Goal: Information Seeking & Learning: Learn about a topic

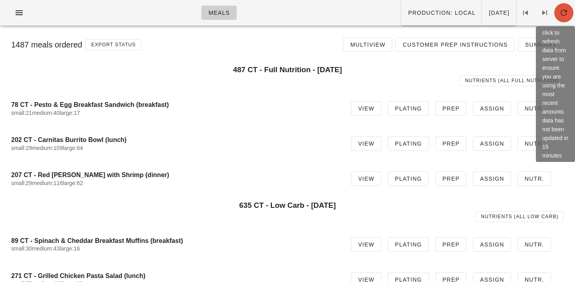
click at [560, 13] on icon "button" at bounding box center [564, 13] width 10 height 10
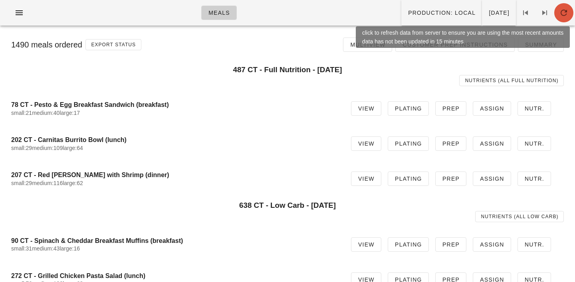
click at [566, 14] on icon "button" at bounding box center [564, 13] width 10 height 10
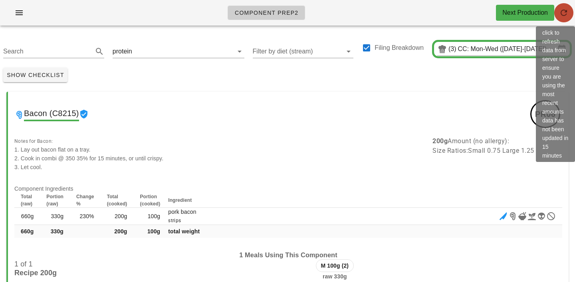
click at [565, 12] on icon "button" at bounding box center [564, 13] width 10 height 10
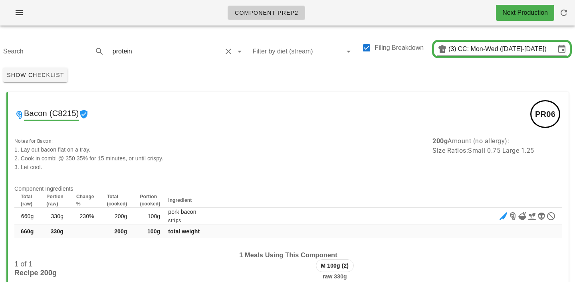
click at [142, 55] on input "text" at bounding box center [178, 51] width 88 height 13
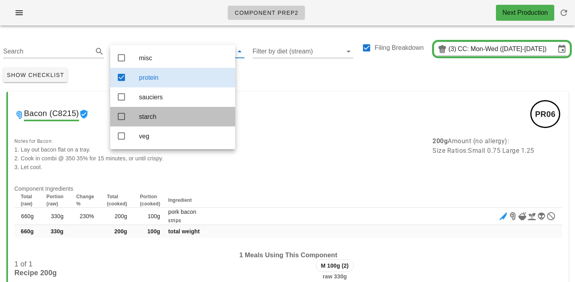
click at [149, 121] on div "starch" at bounding box center [184, 117] width 90 height 8
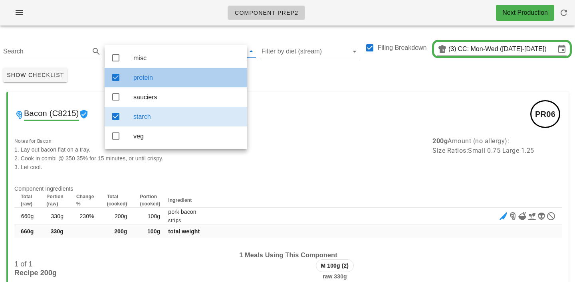
click at [151, 81] on div "protein" at bounding box center [186, 78] width 107 height 8
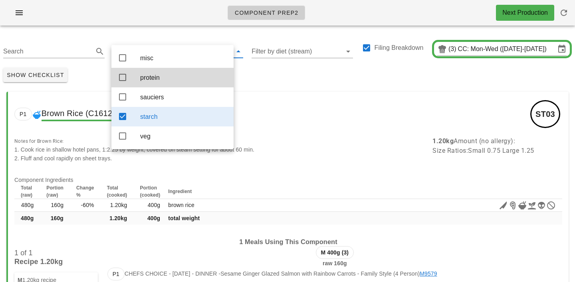
click at [324, 81] on div "Show Checklist" at bounding box center [287, 75] width 575 height 21
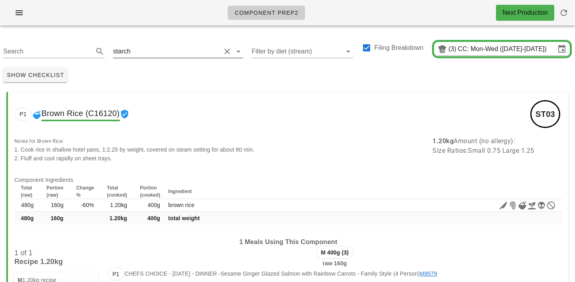
click at [168, 48] on input "text" at bounding box center [176, 51] width 89 height 13
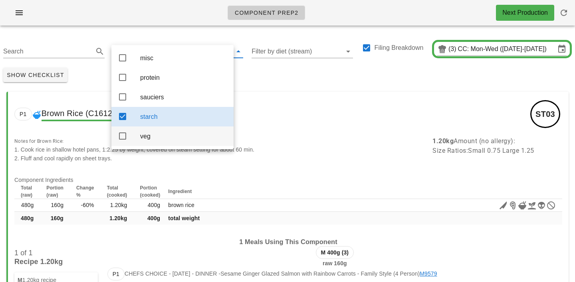
click at [162, 140] on div "veg" at bounding box center [183, 137] width 87 height 8
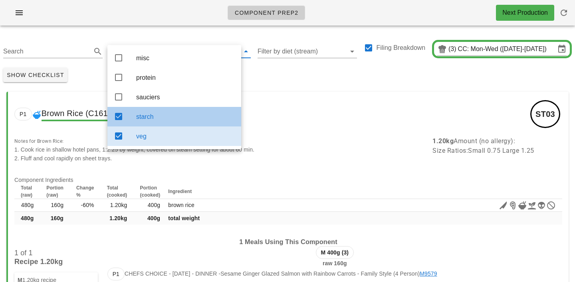
click at [167, 115] on div "starch" at bounding box center [185, 117] width 99 height 8
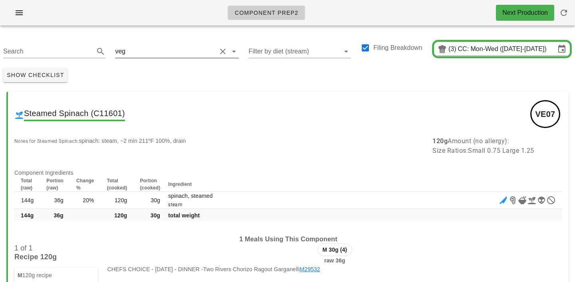
click at [152, 55] on input "text" at bounding box center [171, 51] width 89 height 13
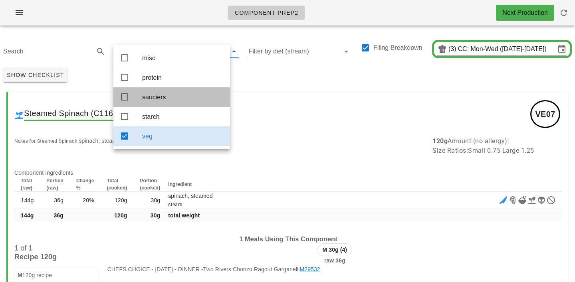
click at [155, 98] on div "sauciers" at bounding box center [182, 97] width 81 height 8
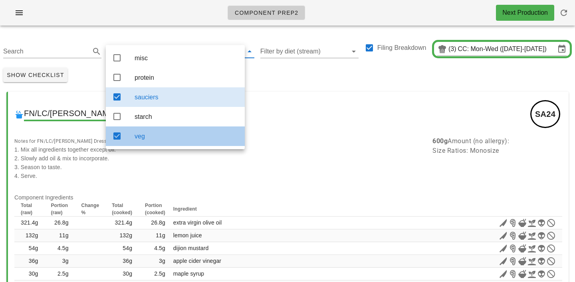
click at [163, 140] on div "veg" at bounding box center [187, 137] width 104 height 8
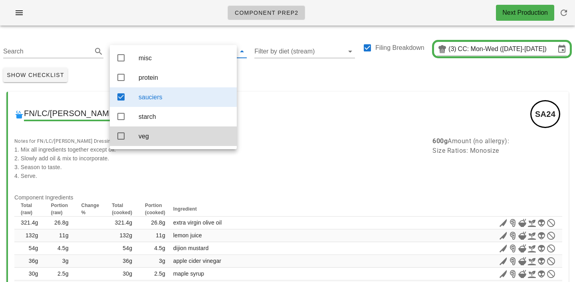
click at [259, 81] on div "Show Checklist" at bounding box center [287, 75] width 575 height 21
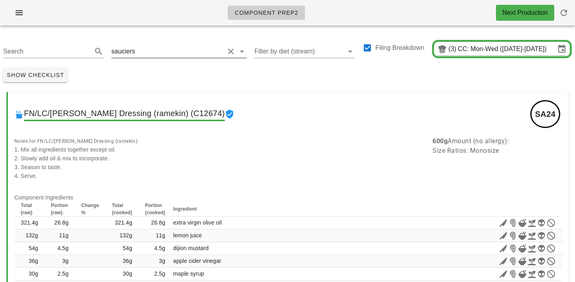
click at [144, 48] on input "text" at bounding box center [180, 51] width 87 height 13
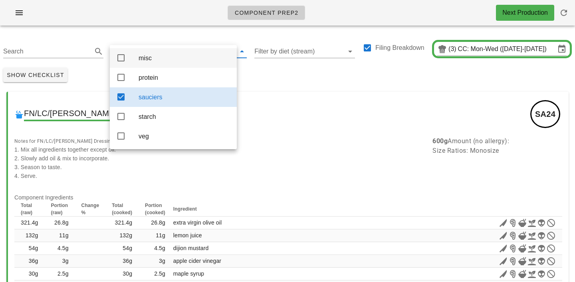
click at [147, 59] on div "misc" at bounding box center [185, 58] width 92 height 8
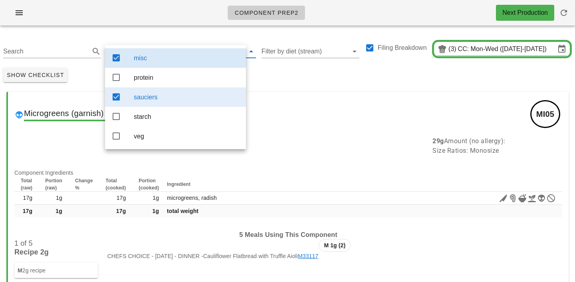
click at [160, 101] on div "sauciers" at bounding box center [187, 97] width 106 height 8
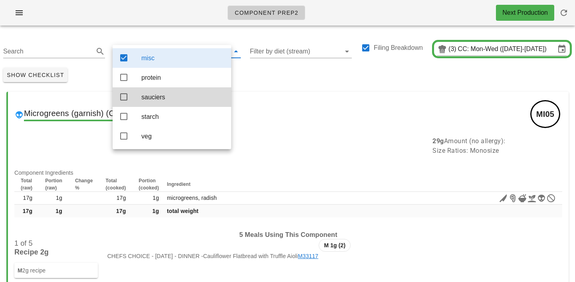
click at [261, 77] on div "Show Checklist" at bounding box center [287, 75] width 575 height 21
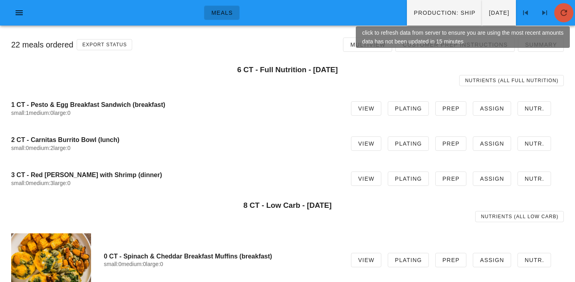
click at [563, 11] on icon "button" at bounding box center [564, 13] width 10 height 10
click at [558, 9] on span "button" at bounding box center [563, 13] width 19 height 10
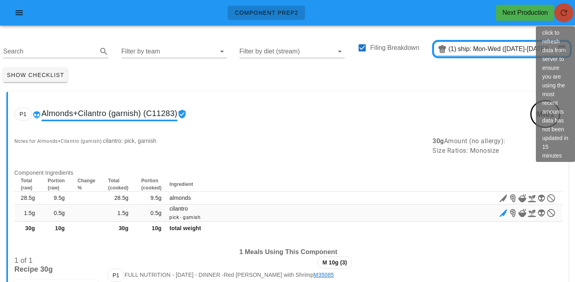
click at [563, 14] on icon "button" at bounding box center [564, 13] width 10 height 10
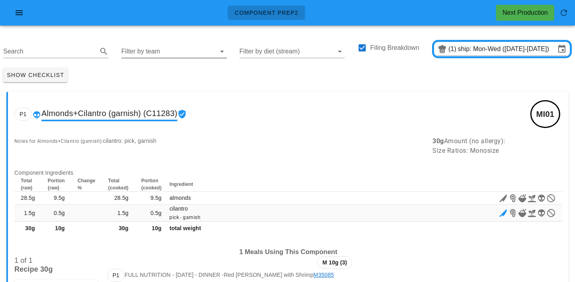
click at [144, 50] on input "Filter by team" at bounding box center [167, 51] width 93 height 13
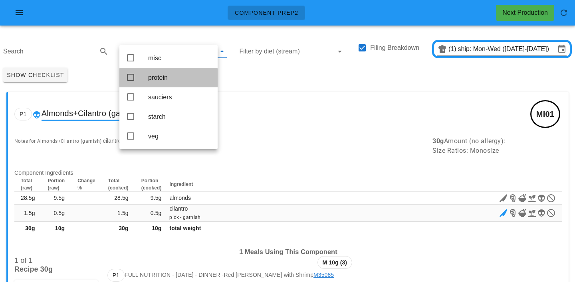
click at [153, 79] on div "protein" at bounding box center [179, 78] width 63 height 8
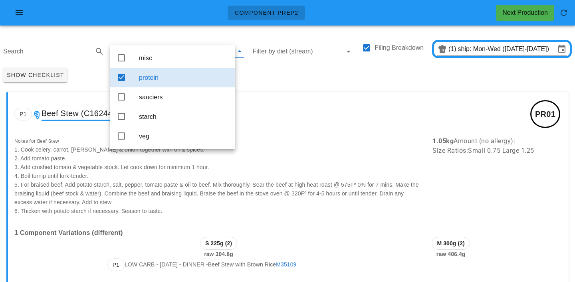
click at [267, 76] on div "Show Checklist" at bounding box center [287, 75] width 575 height 21
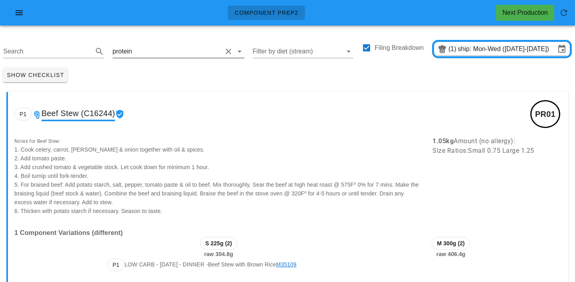
click at [134, 55] on input "text" at bounding box center [178, 51] width 88 height 13
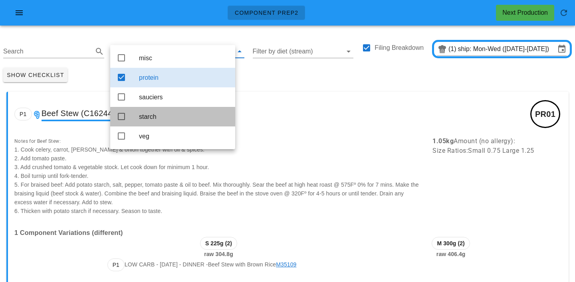
click at [144, 116] on div "starch" at bounding box center [184, 117] width 90 height 8
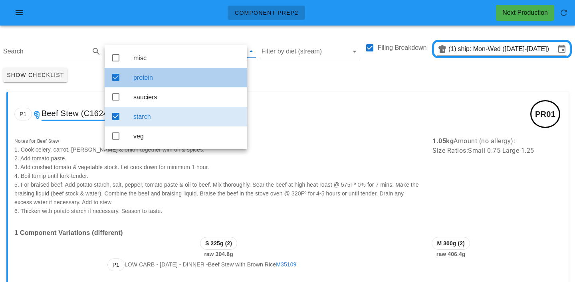
click at [147, 79] on div "protein" at bounding box center [186, 78] width 107 height 8
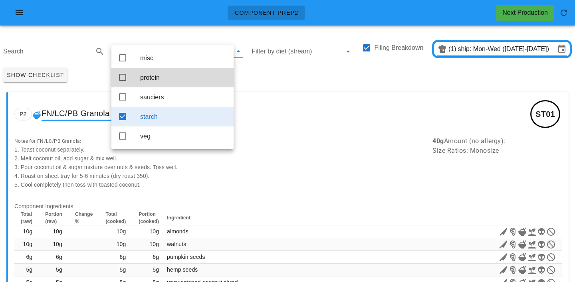
click at [140, 33] on div "Search starch Filter by diet (stream) Filing Breakdown (1) ship: Mon-Wed (Aug 1…" at bounding box center [287, 48] width 575 height 33
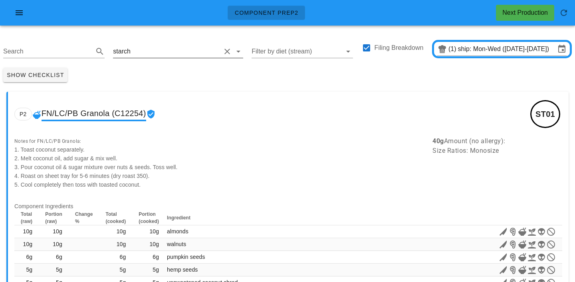
click at [137, 54] on input "text" at bounding box center [176, 51] width 89 height 13
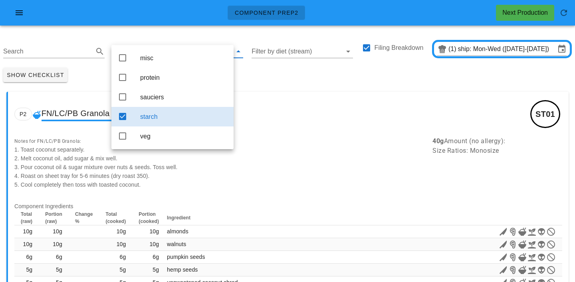
click at [263, 80] on div "Show Checklist" at bounding box center [287, 75] width 575 height 21
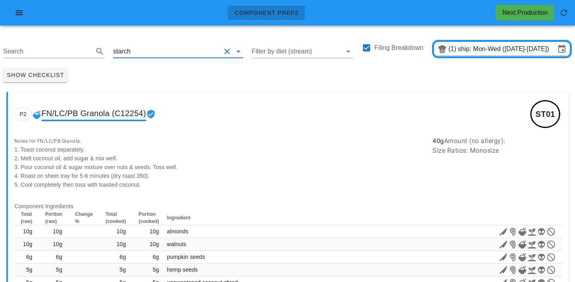
click at [145, 53] on input "text" at bounding box center [176, 51] width 89 height 13
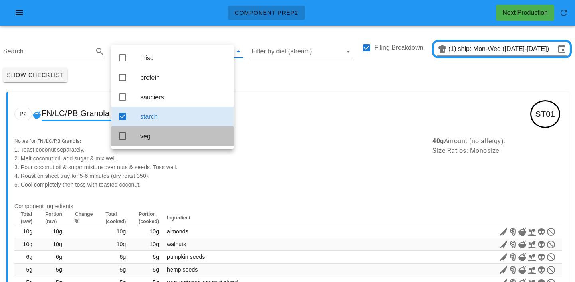
click at [141, 136] on div "veg" at bounding box center [183, 137] width 87 height 8
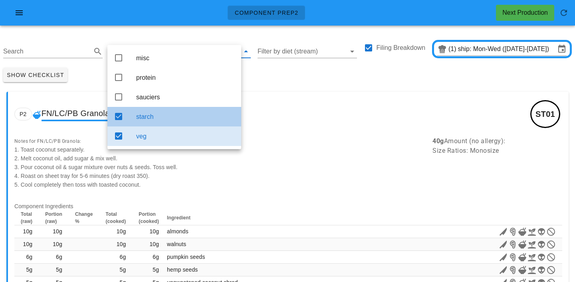
click at [153, 121] on div "starch" at bounding box center [185, 117] width 99 height 8
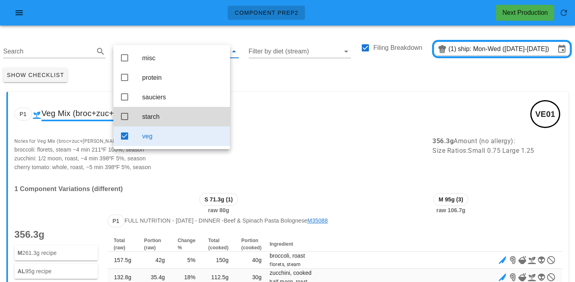
click at [268, 82] on div "Show Checklist" at bounding box center [287, 75] width 575 height 21
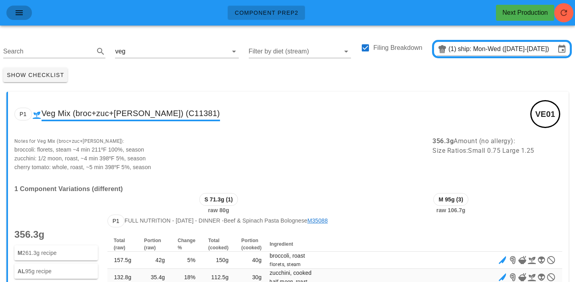
click at [20, 14] on icon "button" at bounding box center [19, 13] width 10 height 10
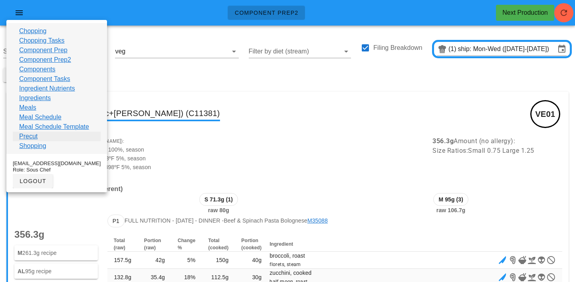
click at [24, 135] on link "Precut" at bounding box center [28, 137] width 18 height 10
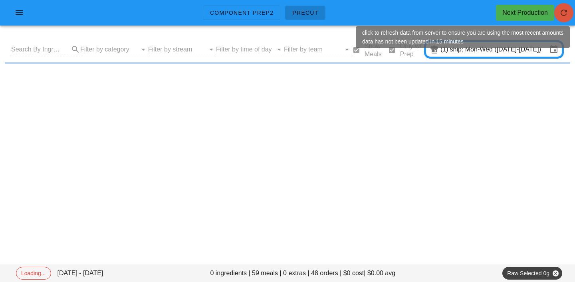
click at [568, 16] on icon "button" at bounding box center [564, 13] width 10 height 10
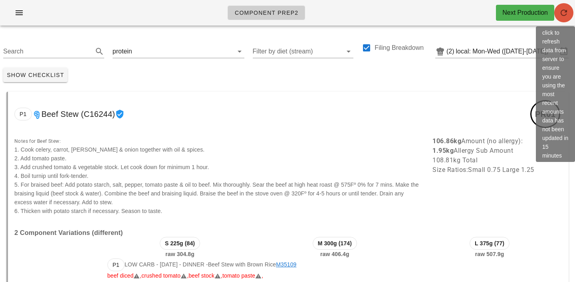
click at [571, 14] on span "button" at bounding box center [563, 13] width 19 height 10
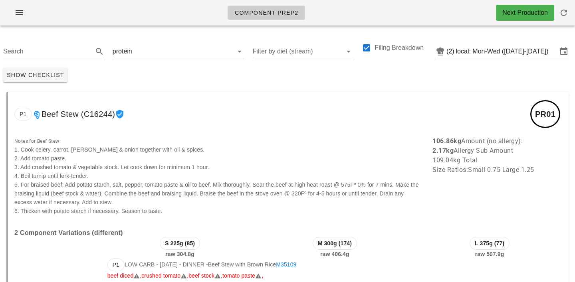
click at [177, 79] on div "Show Checklist" at bounding box center [287, 75] width 575 height 21
click at [139, 53] on input "text" at bounding box center [178, 51] width 88 height 13
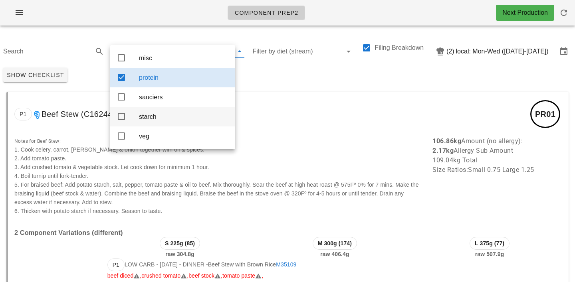
click at [144, 119] on div "starch" at bounding box center [184, 117] width 90 height 8
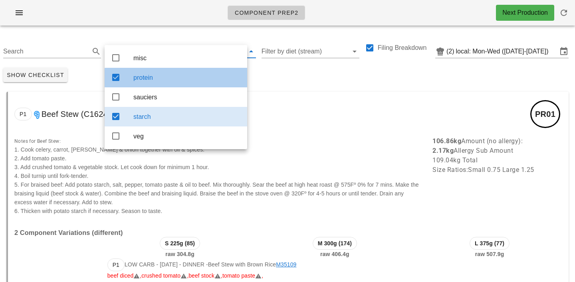
click at [145, 75] on div "protein" at bounding box center [186, 78] width 107 height 8
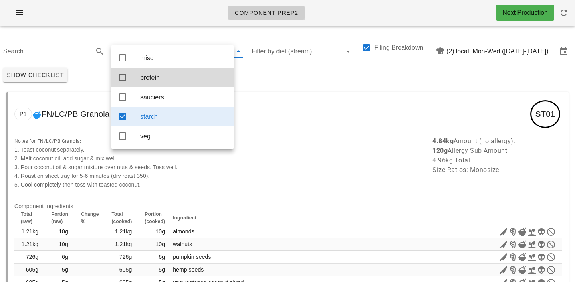
click at [133, 22] on div "Component Prep2 Next Production" at bounding box center [287, 13] width 575 height 26
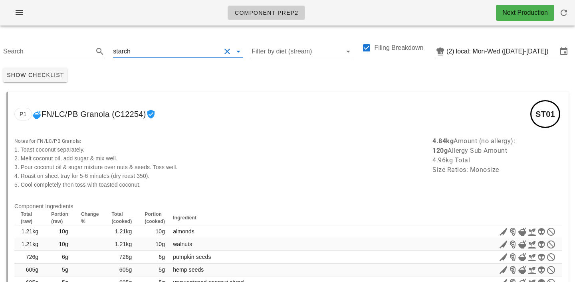
click at [140, 52] on input "text" at bounding box center [176, 51] width 89 height 13
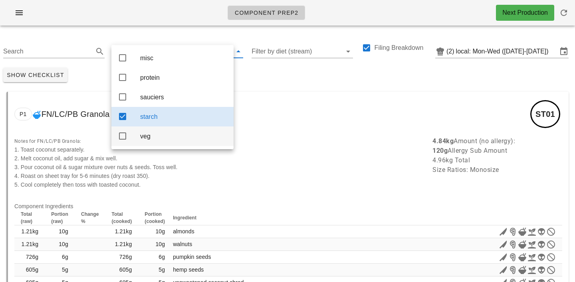
click at [161, 140] on div "veg" at bounding box center [183, 137] width 87 height 8
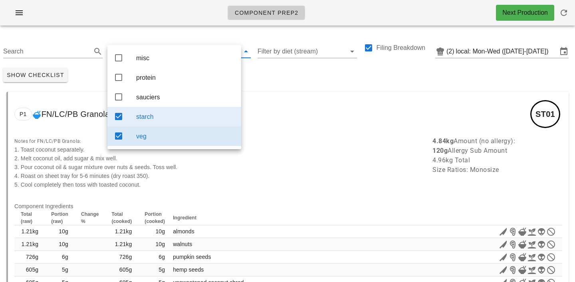
click at [159, 117] on div "starch" at bounding box center [185, 117] width 99 height 8
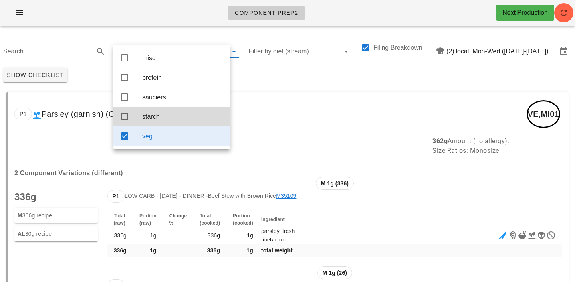
click at [293, 71] on div "Show Checklist" at bounding box center [287, 75] width 575 height 21
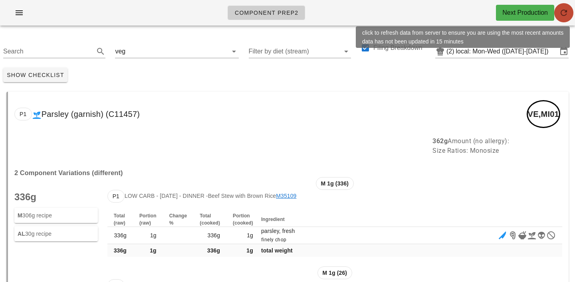
click at [567, 10] on icon "button" at bounding box center [564, 13] width 10 height 10
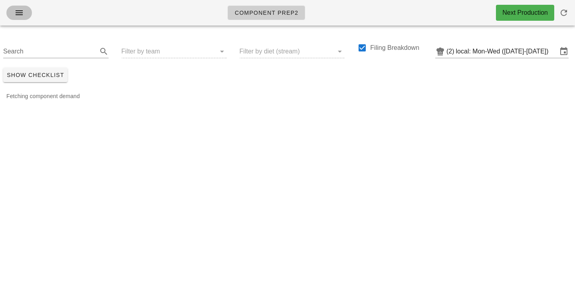
click at [25, 11] on span "button" at bounding box center [19, 13] width 13 height 10
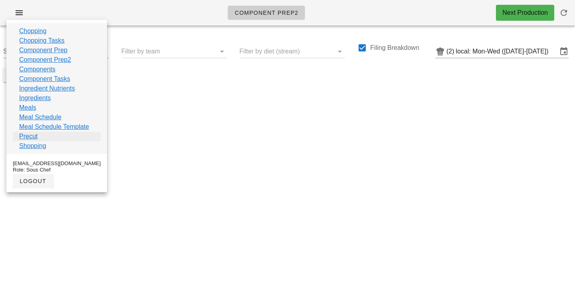
click at [26, 139] on link "Precut" at bounding box center [28, 137] width 18 height 10
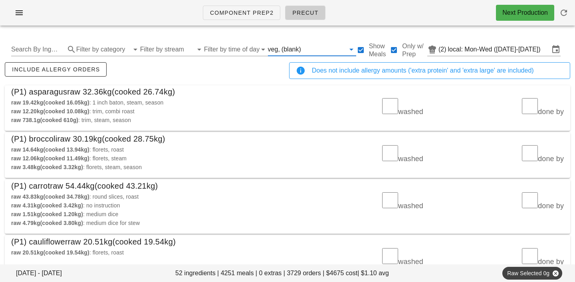
click at [303, 48] on input "text" at bounding box center [324, 49] width 42 height 13
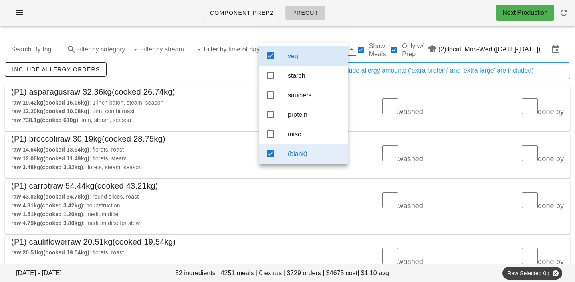
click at [308, 158] on div "(blank)" at bounding box center [314, 154] width 53 height 8
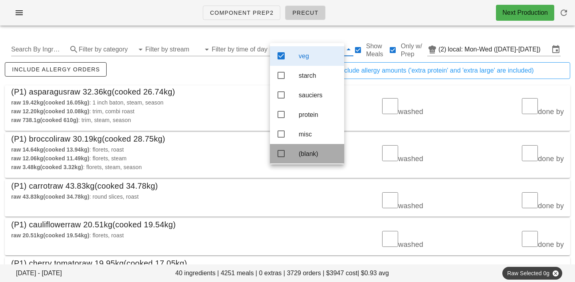
click at [239, 81] on div "include allergy orders" at bounding box center [145, 74] width 284 height 26
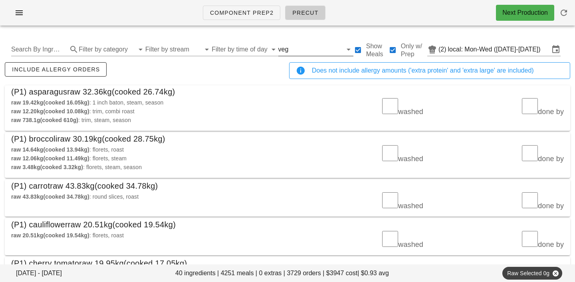
click at [290, 47] on input "text" at bounding box center [316, 49] width 52 height 13
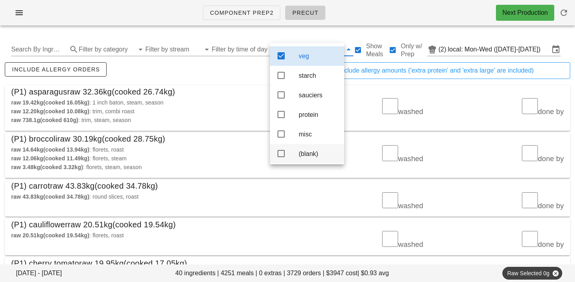
click at [302, 158] on div "(blank)" at bounding box center [318, 154] width 39 height 8
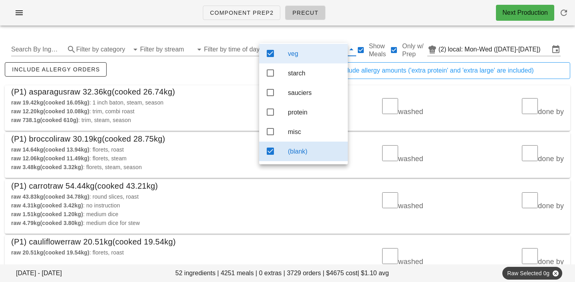
click at [299, 52] on div "veg" at bounding box center [314, 54] width 53 height 8
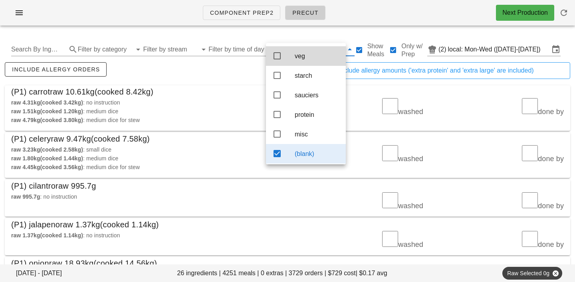
click at [220, 76] on div "include allergy orders" at bounding box center [145, 74] width 284 height 26
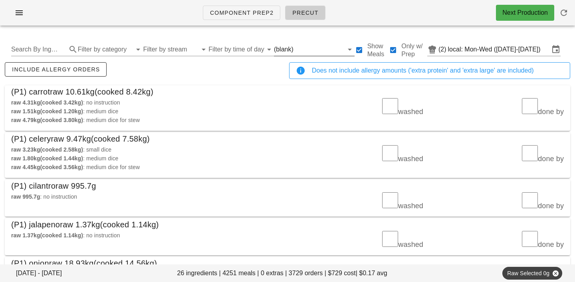
click at [295, 52] on input "text" at bounding box center [319, 49] width 48 height 13
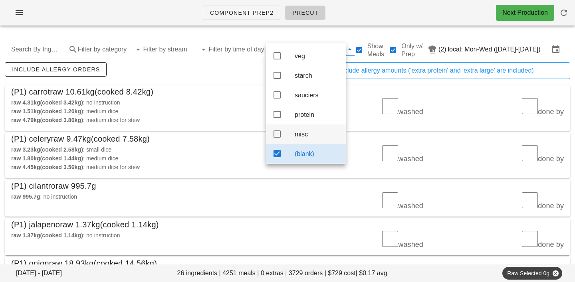
click at [301, 133] on div "misc" at bounding box center [317, 134] width 45 height 17
click at [303, 151] on div "(blank)" at bounding box center [317, 153] width 45 height 17
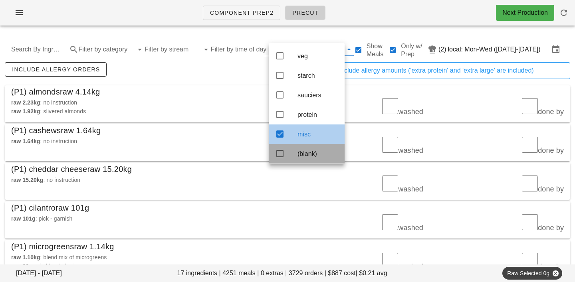
scroll to position [7, 0]
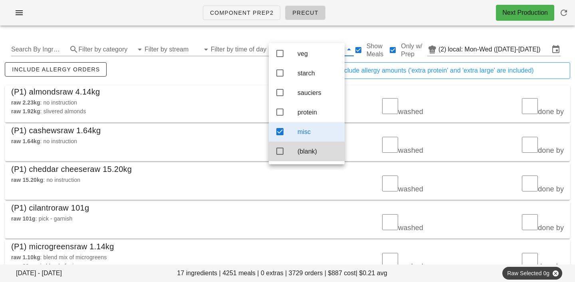
click at [201, 65] on div "include allergy orders" at bounding box center [145, 74] width 284 height 26
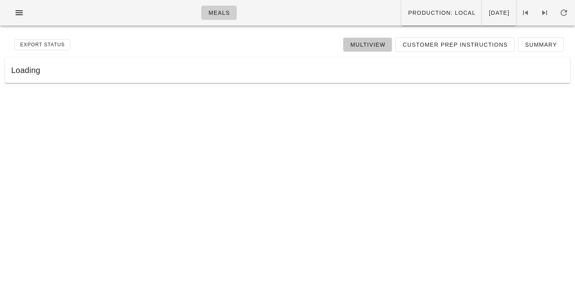
click at [377, 45] on span "Multiview" at bounding box center [368, 45] width 36 height 6
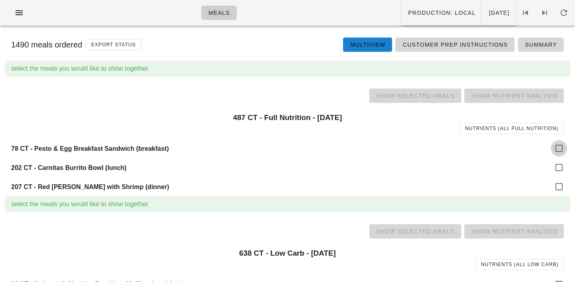
click at [560, 147] on div at bounding box center [559, 149] width 14 height 14
checkbox input "true"
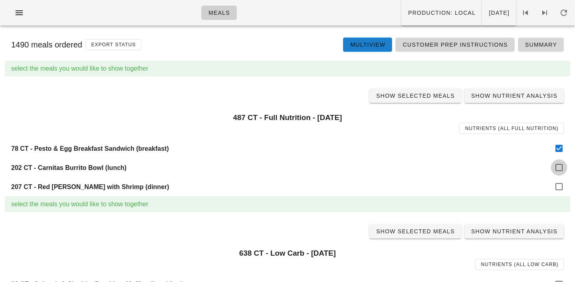
click at [560, 166] on div at bounding box center [559, 168] width 14 height 14
checkbox input "true"
click at [560, 186] on div at bounding box center [559, 187] width 14 height 14
checkbox input "true"
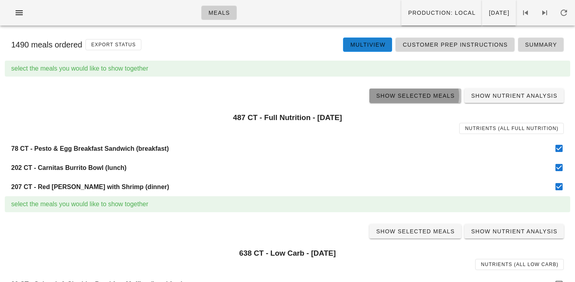
click at [410, 93] on span "Show Selected Meals" at bounding box center [415, 96] width 79 height 6
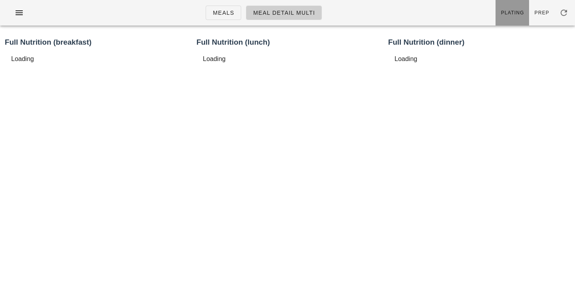
click at [528, 11] on link "Plating" at bounding box center [512, 13] width 34 height 26
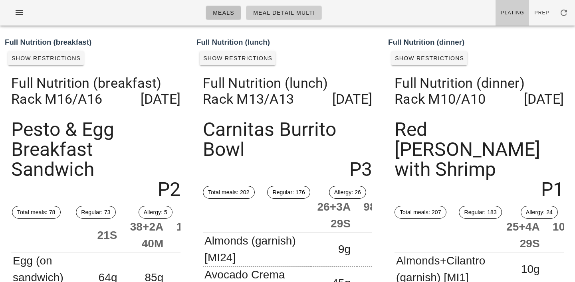
click at [237, 14] on link "Meals" at bounding box center [224, 13] width 36 height 14
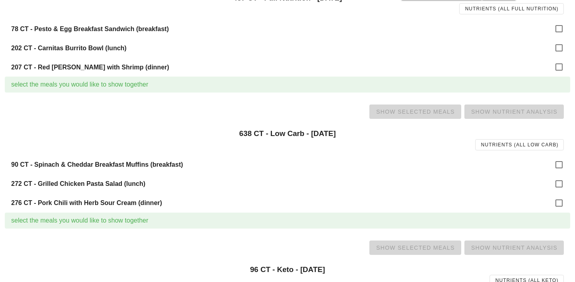
scroll to position [121, 0]
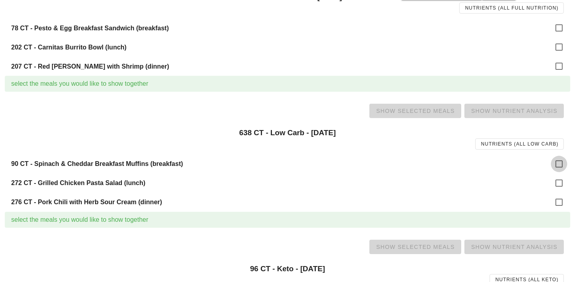
click at [559, 164] on div at bounding box center [559, 164] width 14 height 14
checkbox input "true"
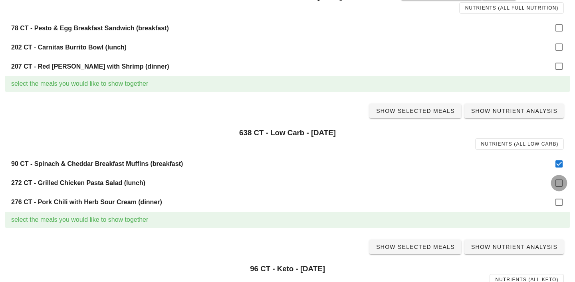
click at [559, 188] on div at bounding box center [559, 183] width 14 height 14
checkbox input "true"
click at [559, 202] on div at bounding box center [559, 203] width 14 height 14
checkbox input "true"
click at [431, 114] on span "Show Selected Meals" at bounding box center [415, 111] width 79 height 6
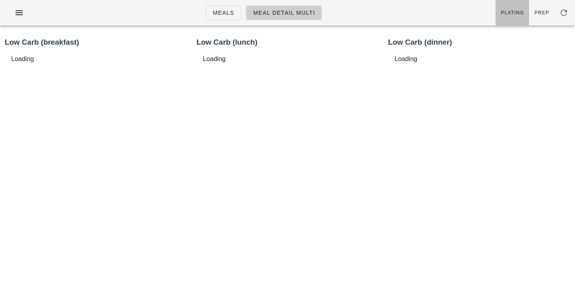
click at [508, 23] on link "Plating" at bounding box center [512, 13] width 34 height 26
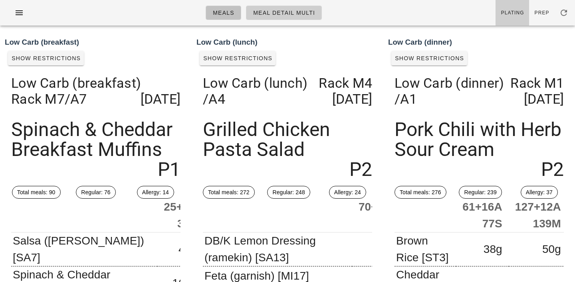
click at [236, 12] on link "Meals" at bounding box center [224, 13] width 36 height 14
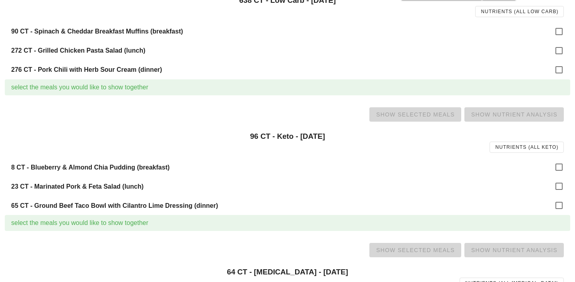
scroll to position [254, 0]
click at [557, 163] on div at bounding box center [559, 167] width 14 height 14
checkbox input "true"
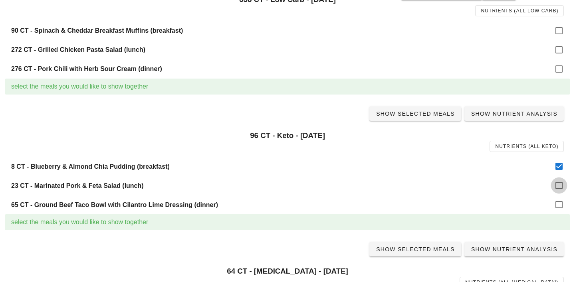
click at [558, 186] on div at bounding box center [559, 186] width 14 height 14
checkbox input "true"
click at [558, 202] on div at bounding box center [559, 205] width 14 height 14
checkbox input "true"
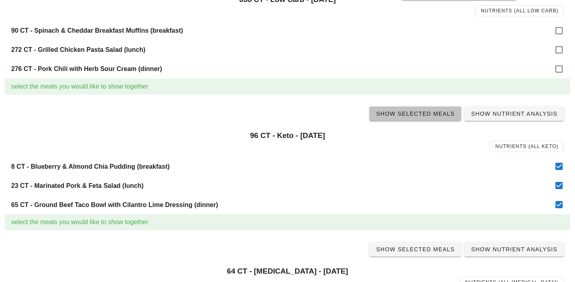
click at [428, 112] on span "Show Selected Meals" at bounding box center [415, 114] width 79 height 6
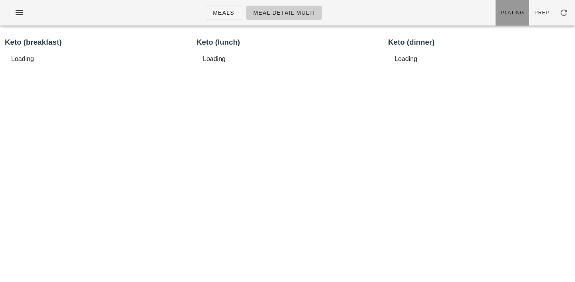
click at [507, 13] on span "Plating" at bounding box center [513, 13] width 24 height 6
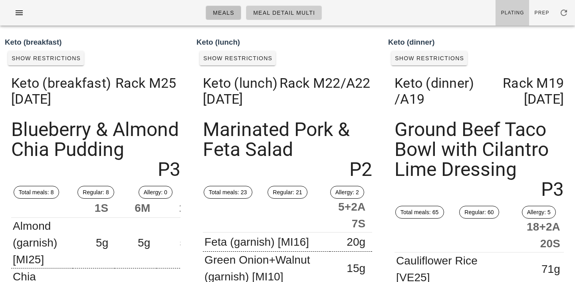
click at [221, 12] on span "Meals" at bounding box center [223, 13] width 22 height 6
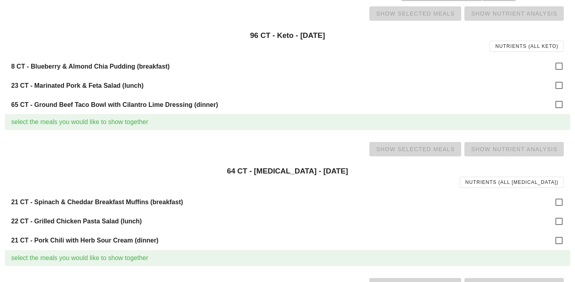
scroll to position [369, 0]
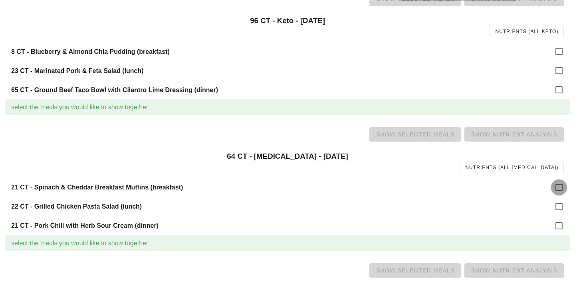
click at [558, 183] on div at bounding box center [559, 188] width 14 height 14
checkbox input "true"
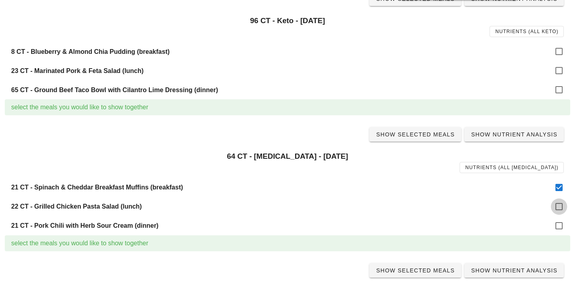
click at [559, 203] on div at bounding box center [559, 207] width 14 height 14
checkbox input "true"
click at [559, 222] on div at bounding box center [559, 226] width 14 height 14
checkbox input "true"
click at [426, 137] on span "Show Selected Meals" at bounding box center [415, 134] width 79 height 6
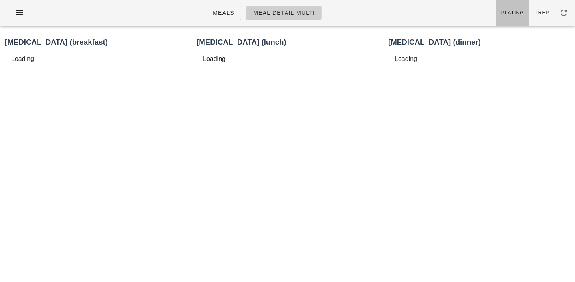
click at [515, 13] on span "Plating" at bounding box center [513, 13] width 24 height 6
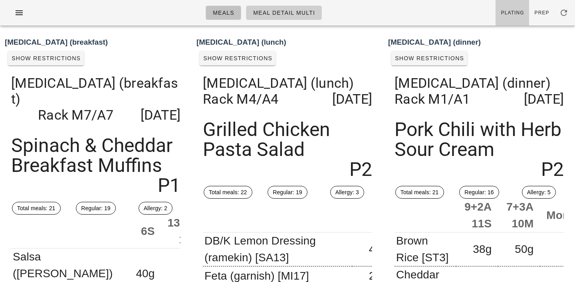
click at [223, 15] on span "Meals" at bounding box center [223, 13] width 22 height 6
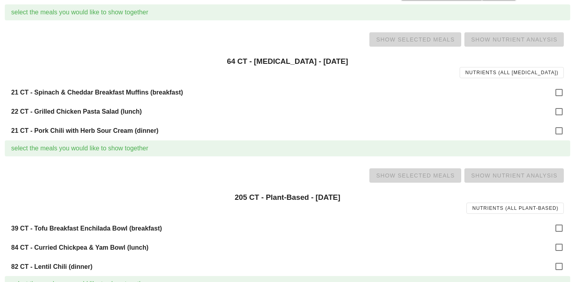
scroll to position [489, 0]
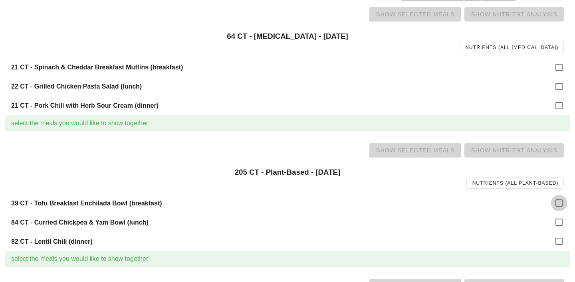
click at [556, 204] on div at bounding box center [559, 203] width 14 height 14
checkbox input "true"
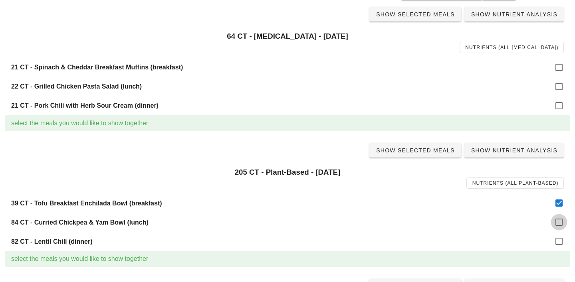
click at [557, 222] on div at bounding box center [559, 223] width 14 height 14
checkbox input "true"
click at [559, 240] on div at bounding box center [559, 242] width 14 height 14
checkbox input "true"
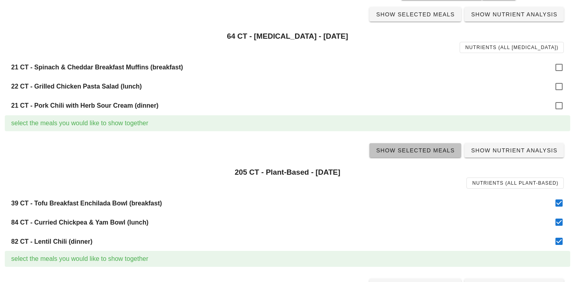
click at [419, 148] on span "Show Selected Meals" at bounding box center [415, 150] width 79 height 6
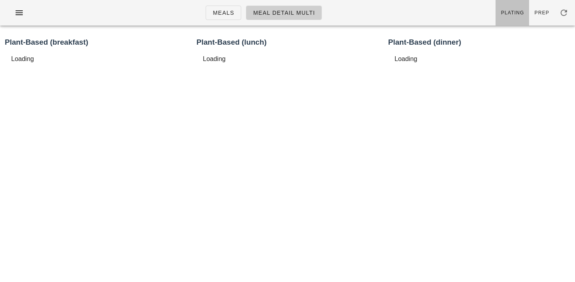
click at [519, 8] on link "Plating" at bounding box center [512, 13] width 34 height 26
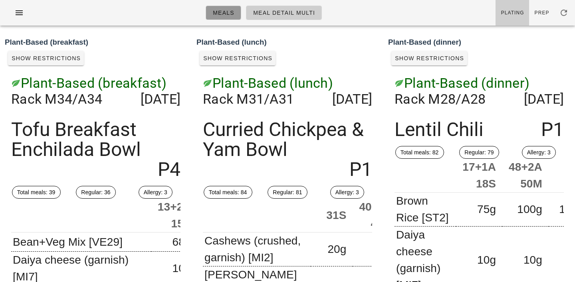
click at [231, 14] on span "Meals" at bounding box center [223, 13] width 22 height 6
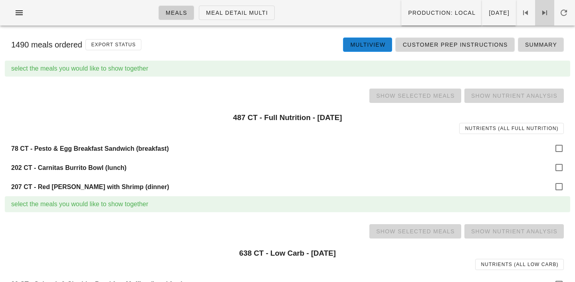
click at [546, 13] on icon at bounding box center [545, 13] width 10 height 10
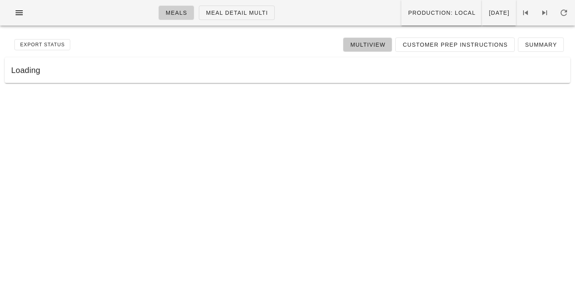
click at [378, 46] on span "Multiview" at bounding box center [368, 45] width 36 height 6
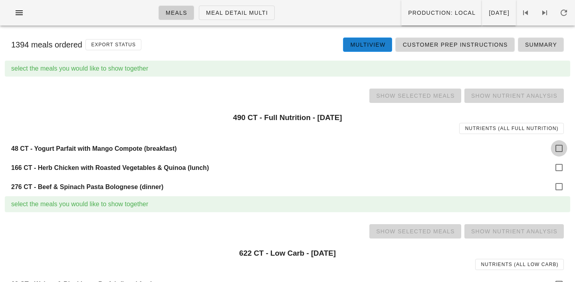
click at [559, 150] on div at bounding box center [559, 149] width 14 height 14
checkbox input "true"
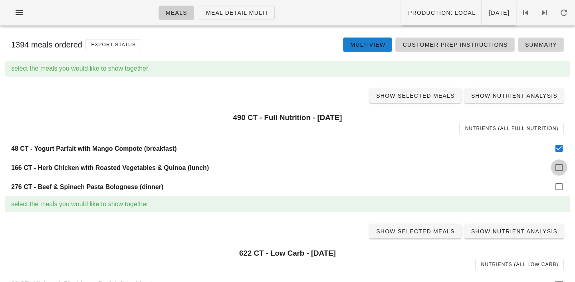
click at [559, 168] on div at bounding box center [559, 168] width 14 height 14
checkbox input "true"
click at [559, 187] on div at bounding box center [559, 187] width 14 height 14
checkbox input "true"
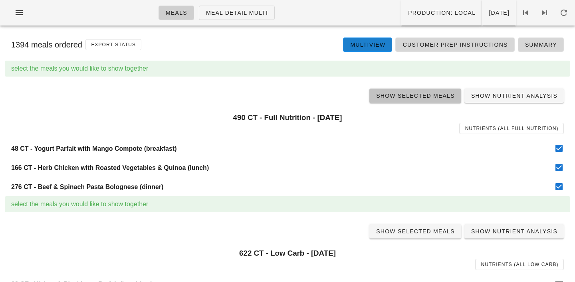
click at [413, 98] on span "Show Selected Meals" at bounding box center [415, 96] width 79 height 6
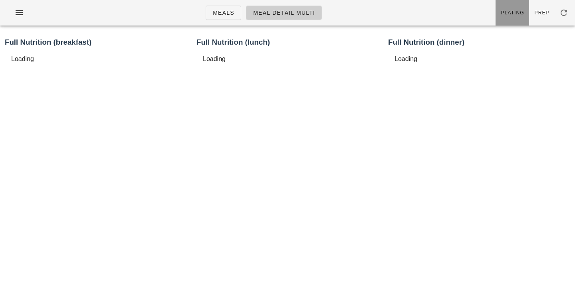
click at [515, 16] on link "Plating" at bounding box center [512, 13] width 34 height 26
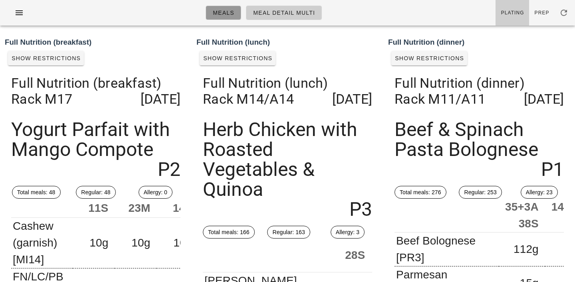
click at [231, 18] on link "Meals" at bounding box center [224, 13] width 36 height 14
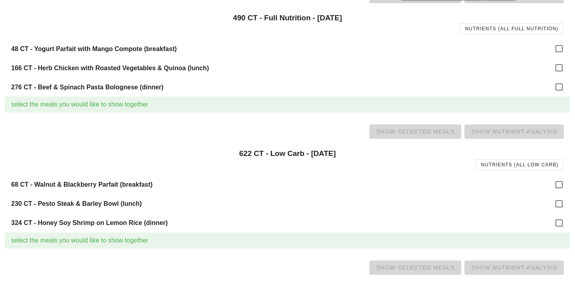
scroll to position [121, 0]
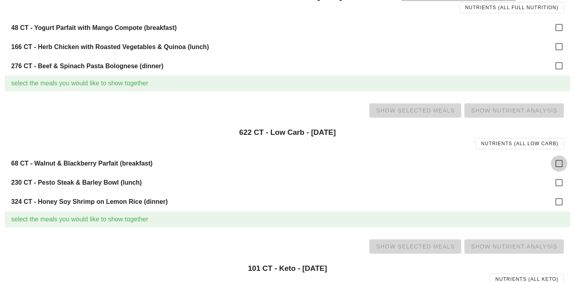
click at [563, 158] on div at bounding box center [559, 164] width 14 height 14
checkbox input "true"
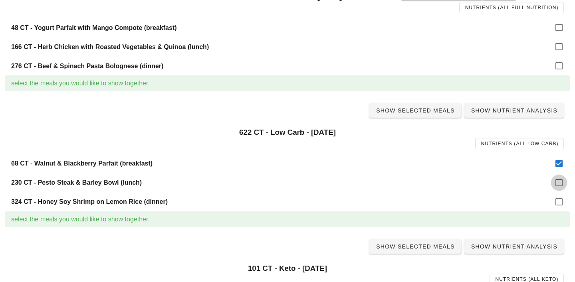
click at [559, 184] on div at bounding box center [559, 183] width 14 height 14
checkbox input "true"
click at [559, 202] on div at bounding box center [559, 202] width 14 height 14
checkbox input "true"
click at [428, 116] on link "Show Selected Meals" at bounding box center [415, 110] width 92 height 14
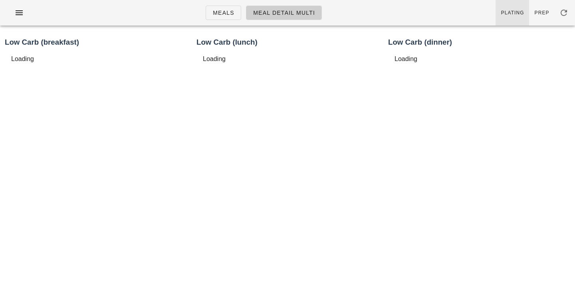
click at [518, 10] on span "Plating" at bounding box center [513, 13] width 24 height 6
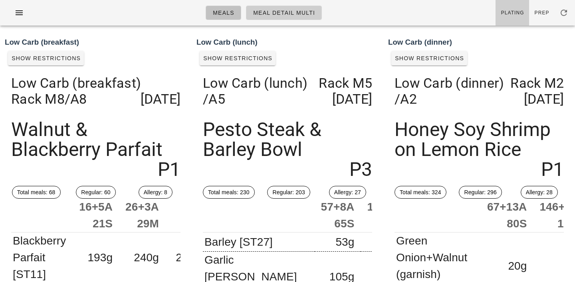
click at [233, 18] on link "Meals" at bounding box center [224, 13] width 36 height 14
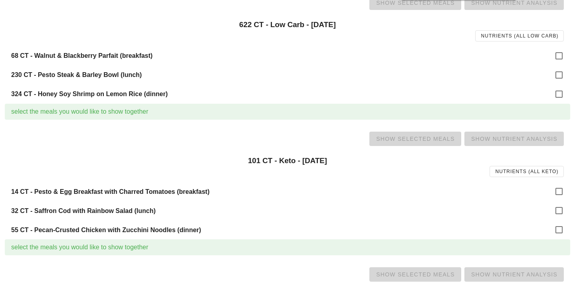
scroll to position [236, 0]
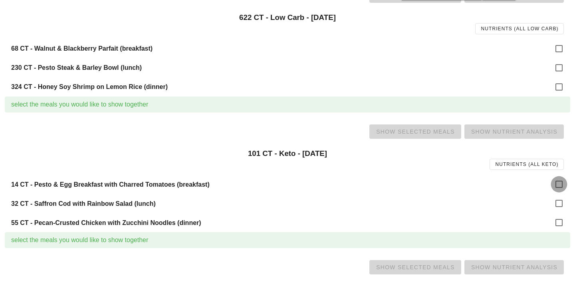
click at [557, 182] on div at bounding box center [559, 185] width 14 height 14
checkbox input "true"
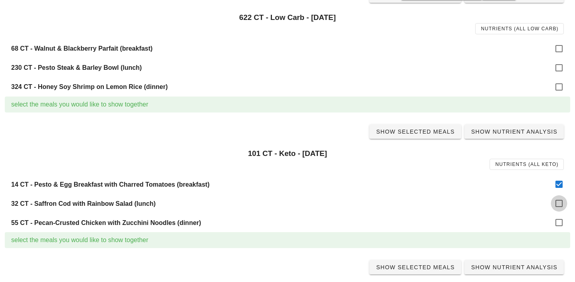
click at [559, 209] on div at bounding box center [559, 204] width 14 height 14
checkbox input "true"
click at [558, 223] on div at bounding box center [559, 223] width 14 height 14
checkbox input "true"
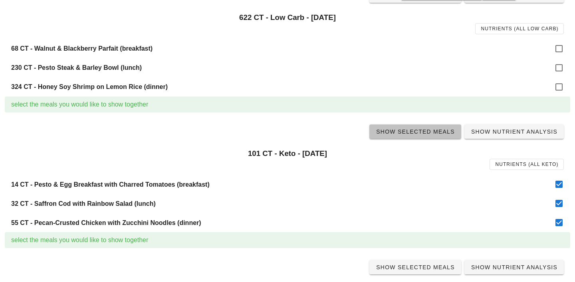
click at [425, 133] on span "Show Selected Meals" at bounding box center [415, 132] width 79 height 6
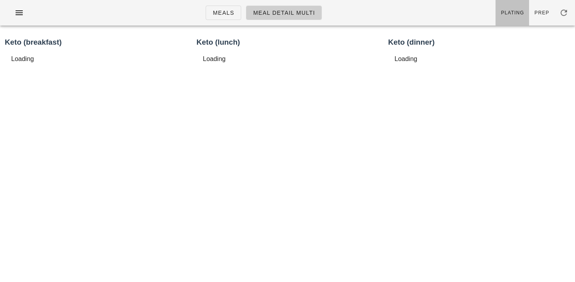
click at [512, 11] on span "Plating" at bounding box center [513, 13] width 24 height 6
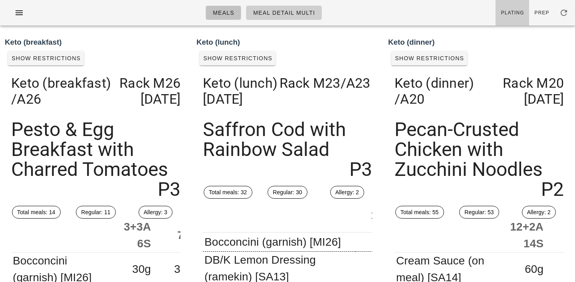
click at [227, 16] on span "Meals" at bounding box center [223, 13] width 22 height 6
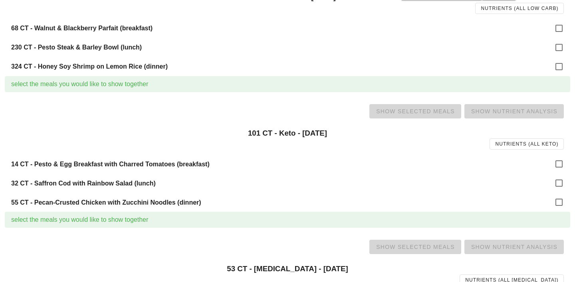
scroll to position [257, 0]
click at [555, 159] on div at bounding box center [559, 163] width 14 height 14
checkbox input "true"
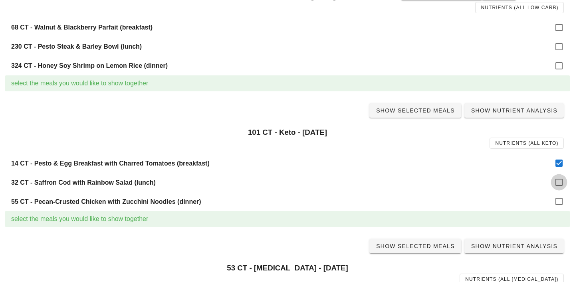
click at [555, 185] on div at bounding box center [559, 183] width 14 height 14
checkbox input "true"
click at [555, 166] on div at bounding box center [559, 163] width 14 height 14
checkbox input "false"
click at [559, 186] on div at bounding box center [559, 183] width 14 height 14
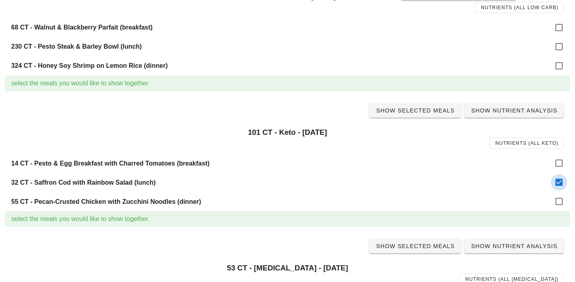
checkbox input "false"
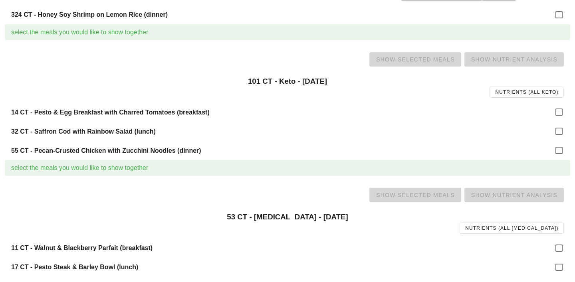
scroll to position [327, 0]
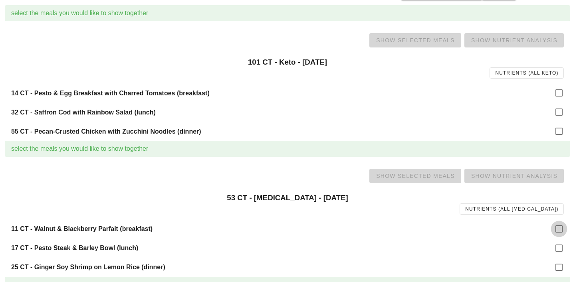
click at [558, 228] on div at bounding box center [559, 229] width 14 height 14
checkbox input "true"
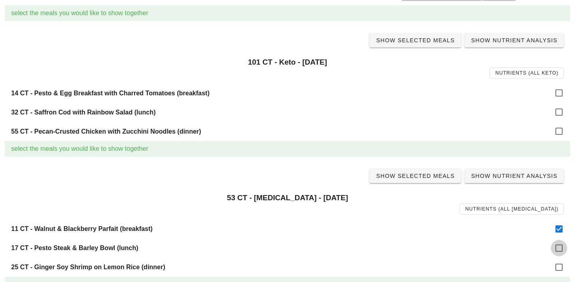
click at [559, 251] on div at bounding box center [559, 249] width 14 height 14
checkbox input "true"
click at [560, 266] on div at bounding box center [559, 268] width 14 height 14
checkbox input "true"
click at [421, 173] on span "Show Selected Meals" at bounding box center [415, 176] width 79 height 6
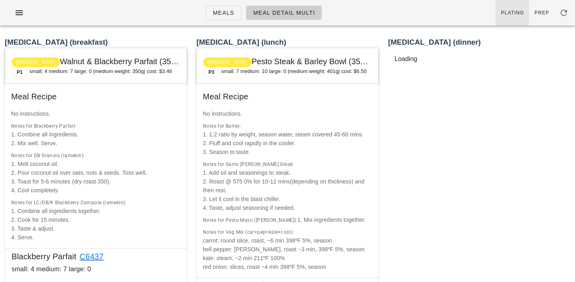
click at [512, 16] on link "Plating" at bounding box center [512, 13] width 34 height 26
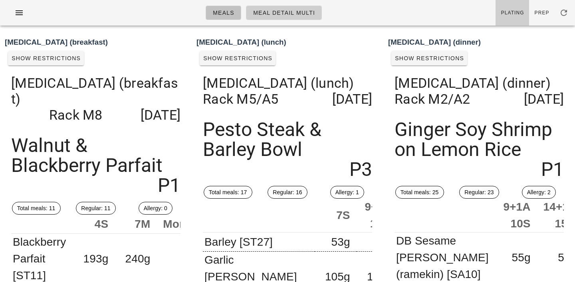
click at [222, 12] on span "Meals" at bounding box center [223, 13] width 22 height 6
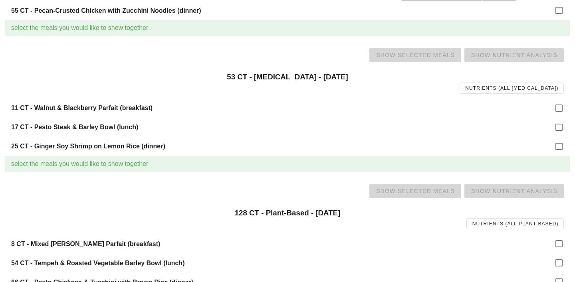
scroll to position [463, 0]
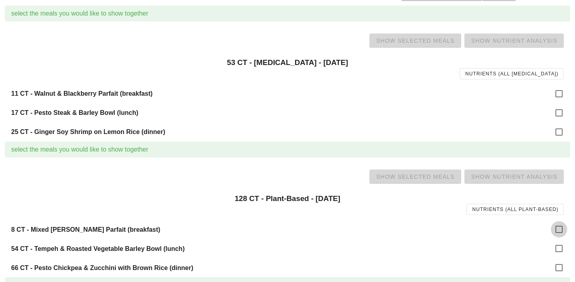
click at [554, 229] on div at bounding box center [559, 230] width 14 height 14
checkbox input "true"
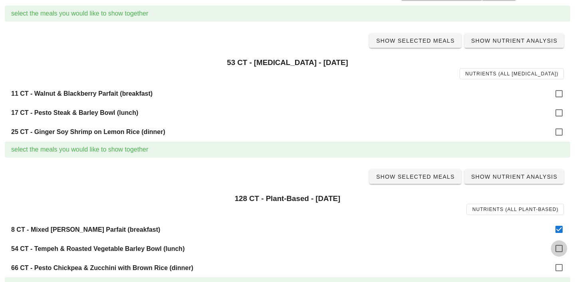
click at [557, 249] on div at bounding box center [559, 249] width 14 height 14
checkbox input "true"
click at [558, 267] on div at bounding box center [559, 268] width 14 height 14
checkbox input "true"
click at [426, 179] on span "Show Selected Meals" at bounding box center [415, 177] width 79 height 6
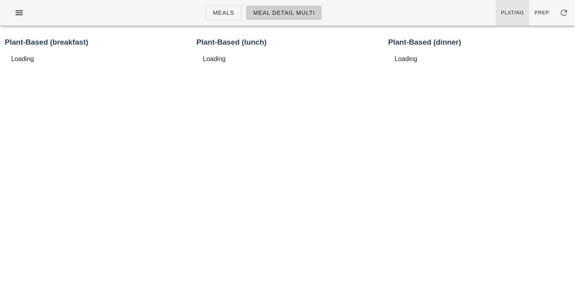
click at [515, 19] on link "Plating" at bounding box center [512, 13] width 34 height 26
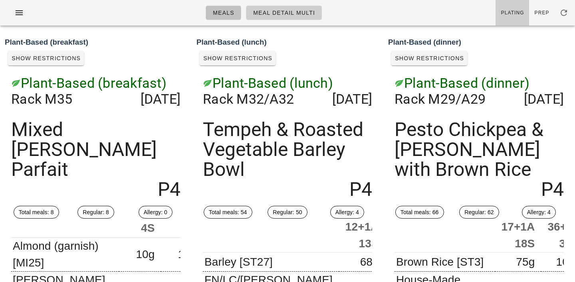
click at [227, 12] on span "Meals" at bounding box center [223, 13] width 22 height 6
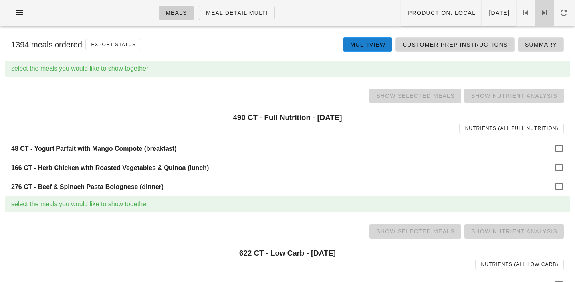
click at [546, 14] on icon at bounding box center [545, 13] width 10 height 10
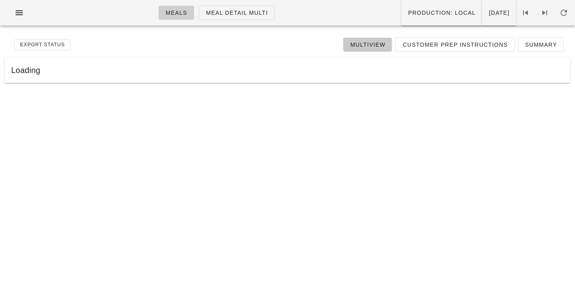
click at [367, 47] on span "Multiview" at bounding box center [368, 45] width 36 height 6
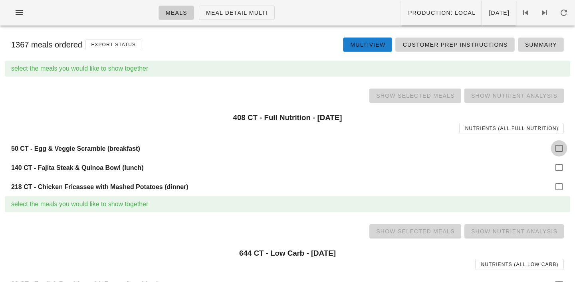
click at [563, 147] on div at bounding box center [559, 149] width 14 height 14
checkbox input "true"
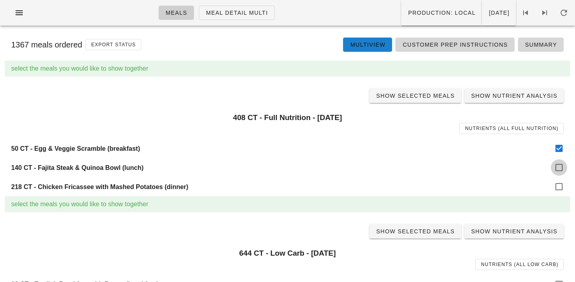
click at [563, 167] on div at bounding box center [559, 168] width 14 height 14
checkbox input "true"
click at [561, 193] on div at bounding box center [559, 187] width 14 height 14
checkbox input "true"
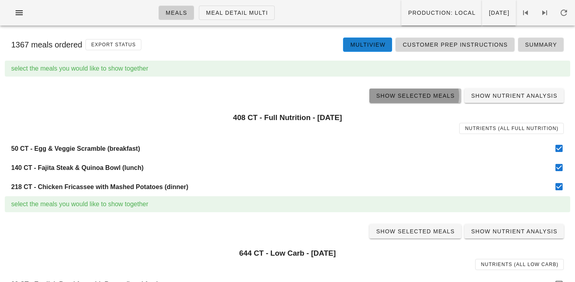
click at [414, 95] on span "Show Selected Meals" at bounding box center [415, 96] width 79 height 6
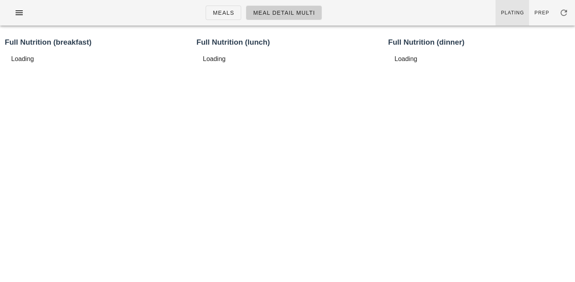
click at [507, 10] on span "Plating" at bounding box center [513, 13] width 24 height 6
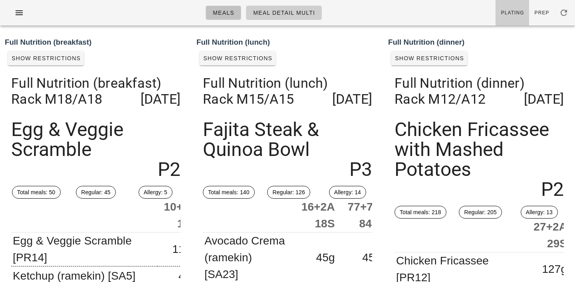
click at [231, 18] on link "Meals" at bounding box center [224, 13] width 36 height 14
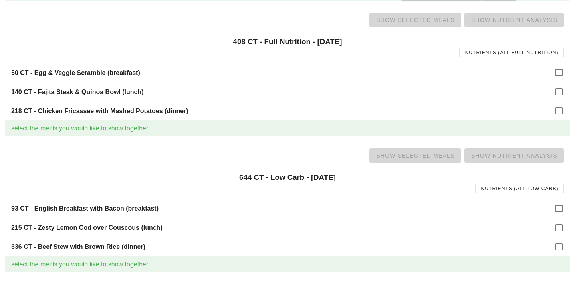
scroll to position [145, 0]
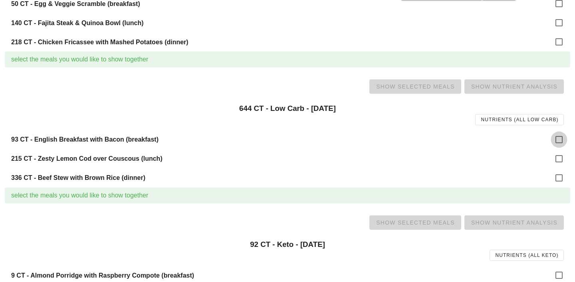
click at [559, 137] on div at bounding box center [559, 140] width 14 height 14
checkbox input "true"
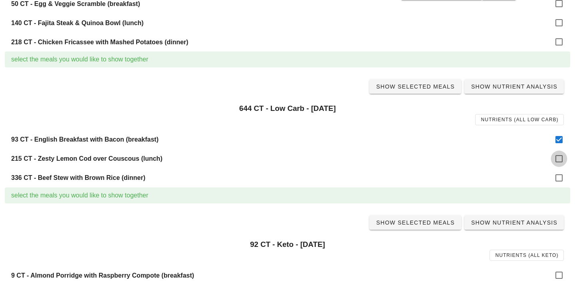
click at [559, 154] on div at bounding box center [559, 159] width 14 height 14
checkbox input "true"
click at [560, 176] on div at bounding box center [559, 178] width 14 height 14
checkbox input "true"
click at [412, 85] on span "Show Selected Meals" at bounding box center [415, 86] width 79 height 6
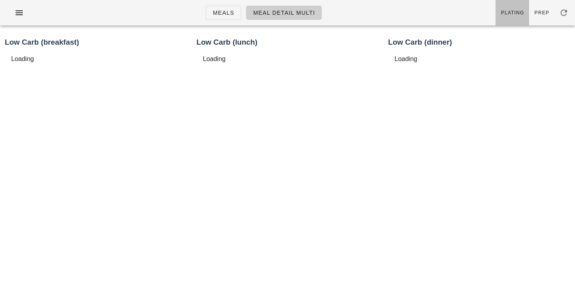
click at [515, 2] on link "Plating" at bounding box center [512, 13] width 34 height 26
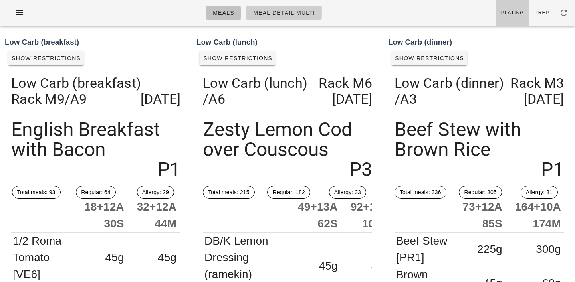
click at [226, 10] on span "Meals" at bounding box center [223, 13] width 22 height 6
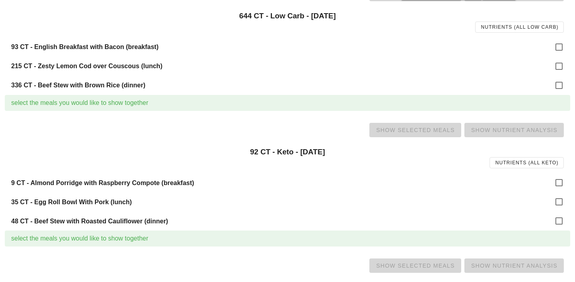
scroll to position [250, 0]
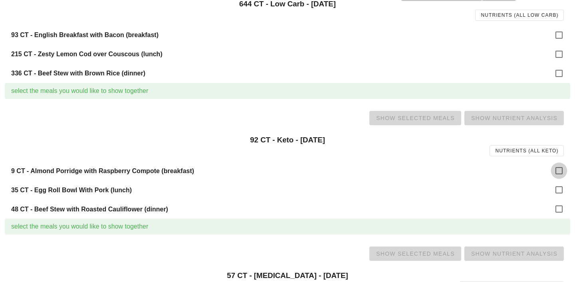
click at [564, 170] on div at bounding box center [559, 171] width 14 height 14
checkbox input "true"
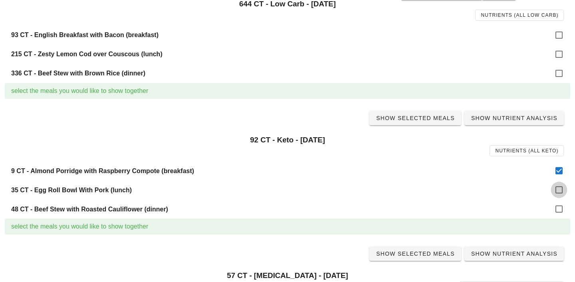
click at [563, 190] on div at bounding box center [559, 190] width 14 height 14
checkbox input "true"
click at [559, 208] on div at bounding box center [559, 209] width 14 height 14
checkbox input "true"
click at [426, 112] on link "Show Selected Meals" at bounding box center [415, 118] width 92 height 14
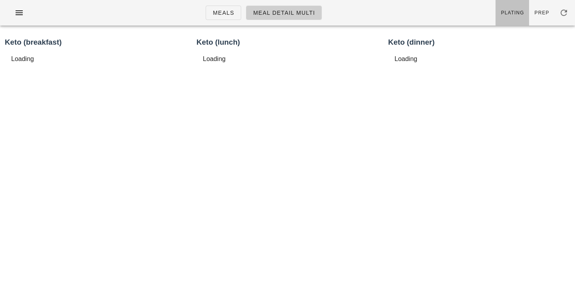
click at [523, 21] on link "Plating" at bounding box center [512, 13] width 34 height 26
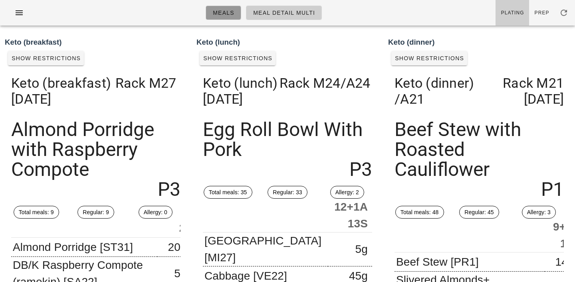
click at [228, 13] on span "Meals" at bounding box center [223, 13] width 22 height 6
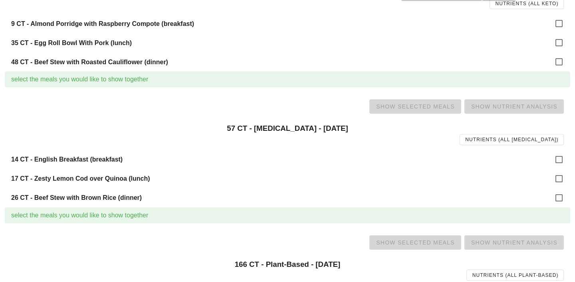
scroll to position [432, 0]
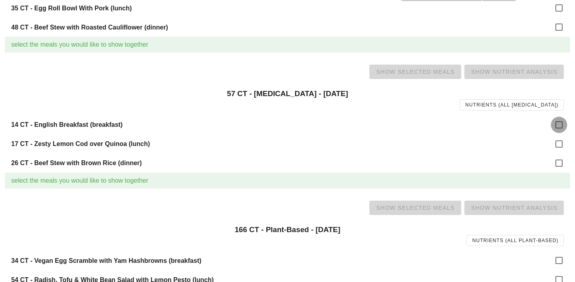
click at [555, 123] on div at bounding box center [559, 125] width 14 height 14
checkbox input "true"
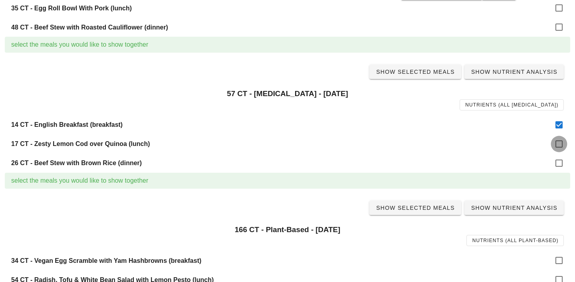
click at [556, 144] on div at bounding box center [559, 144] width 14 height 14
checkbox input "true"
click at [561, 165] on div at bounding box center [559, 163] width 14 height 14
checkbox input "true"
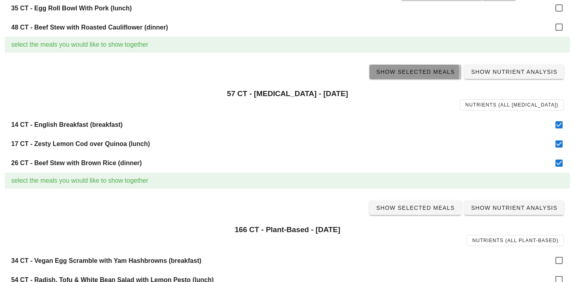
click at [431, 72] on span "Show Selected Meals" at bounding box center [415, 72] width 79 height 6
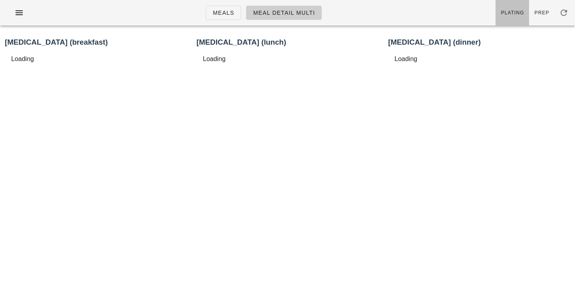
click at [508, 17] on link "Plating" at bounding box center [512, 13] width 34 height 26
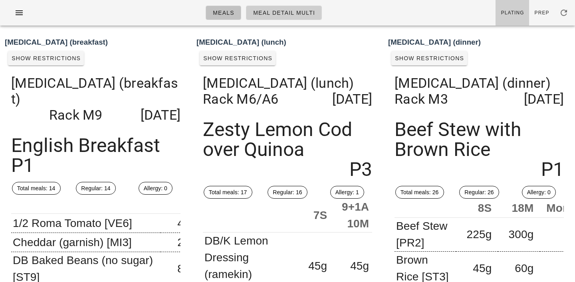
click at [228, 15] on span "Meals" at bounding box center [223, 13] width 22 height 6
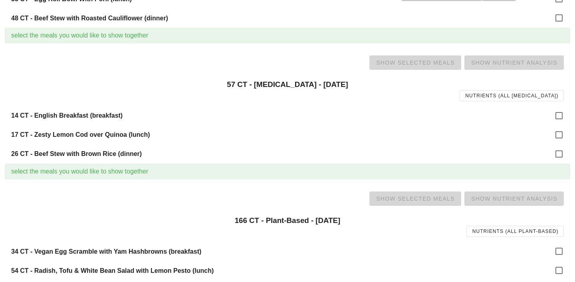
scroll to position [453, 0]
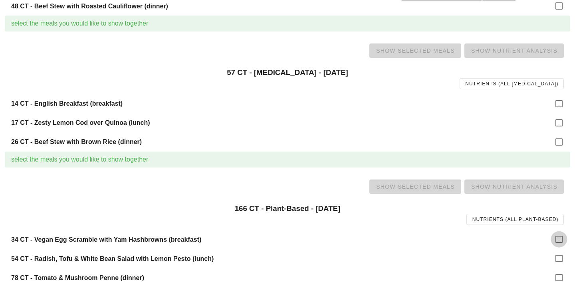
click at [561, 246] on div at bounding box center [559, 240] width 14 height 14
checkbox input "true"
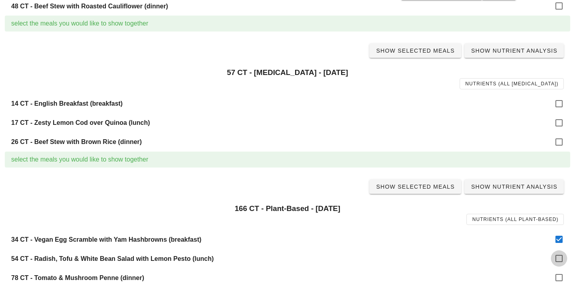
click at [560, 258] on div at bounding box center [559, 259] width 14 height 14
checkbox input "true"
click at [560, 274] on div at bounding box center [559, 278] width 14 height 14
checkbox input "true"
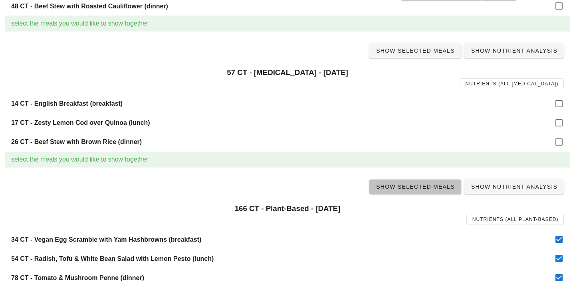
click at [422, 187] on span "Show Selected Meals" at bounding box center [415, 187] width 79 height 6
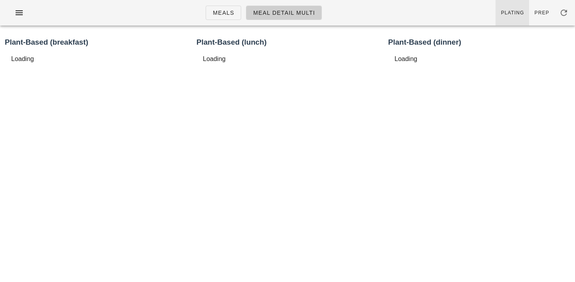
click at [518, 15] on span "Plating" at bounding box center [513, 13] width 24 height 6
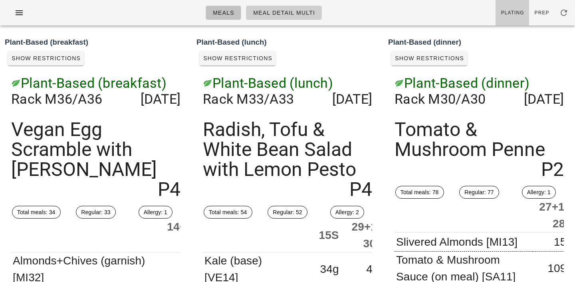
click at [220, 14] on span "Meals" at bounding box center [223, 13] width 22 height 6
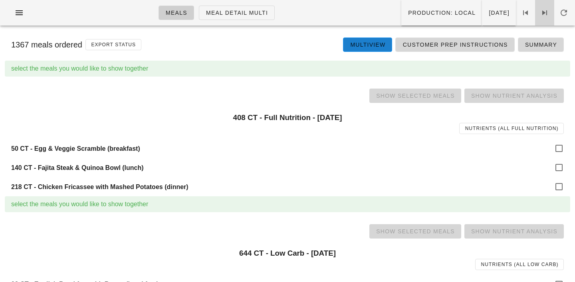
click at [544, 13] on icon at bounding box center [545, 13] width 10 height 10
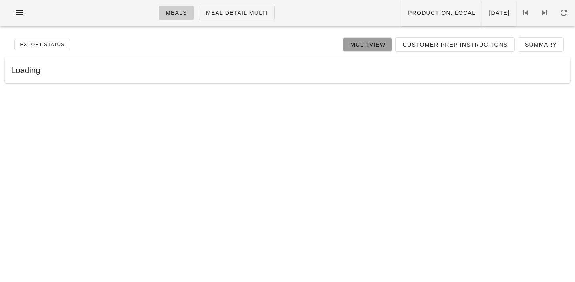
click at [359, 43] on span "Multiview" at bounding box center [368, 45] width 36 height 6
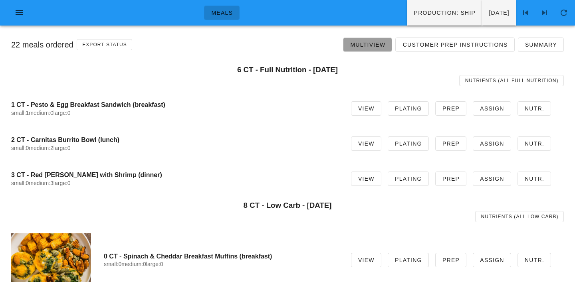
click at [382, 40] on link "Multiview" at bounding box center [367, 45] width 49 height 14
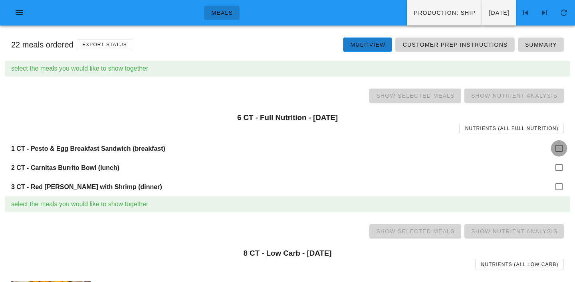
click at [558, 151] on div at bounding box center [559, 149] width 14 height 14
checkbox input "true"
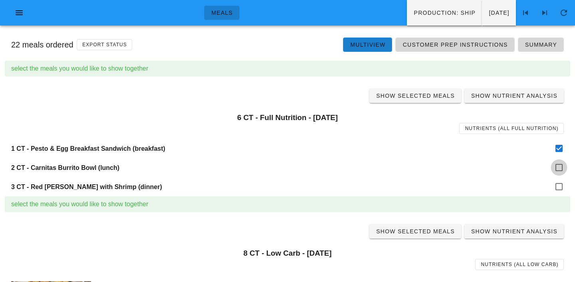
click at [558, 166] on div at bounding box center [559, 168] width 14 height 14
checkbox input "true"
click at [559, 180] on div at bounding box center [559, 187] width 14 height 14
checkbox input "true"
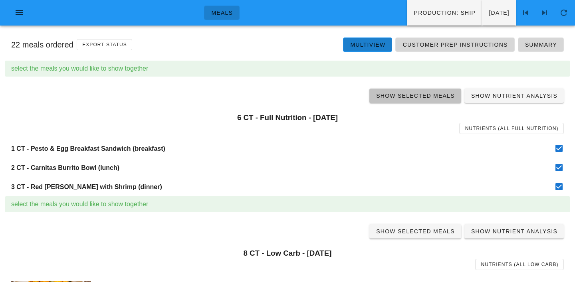
click at [426, 100] on link "Show Selected Meals" at bounding box center [415, 96] width 92 height 14
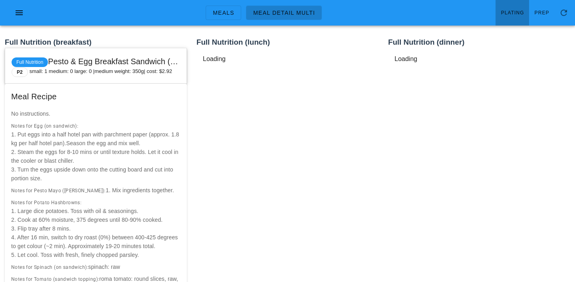
click at [510, 18] on link "Plating" at bounding box center [512, 13] width 34 height 26
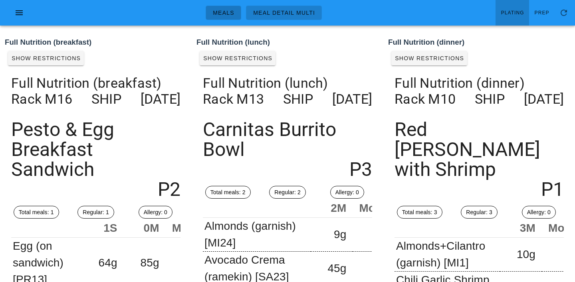
click at [229, 13] on span "Meals" at bounding box center [223, 13] width 22 height 6
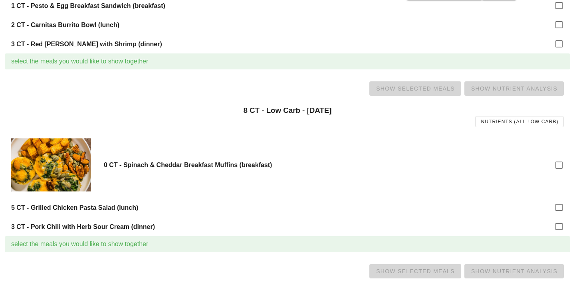
scroll to position [144, 0]
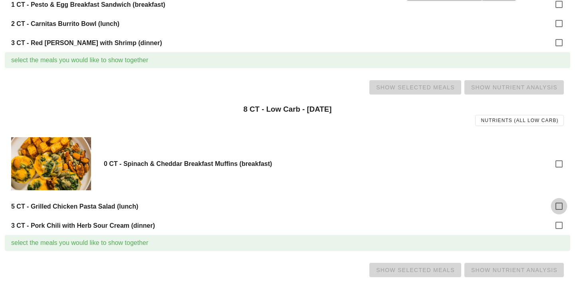
click at [563, 205] on div at bounding box center [559, 207] width 14 height 14
checkbox input "true"
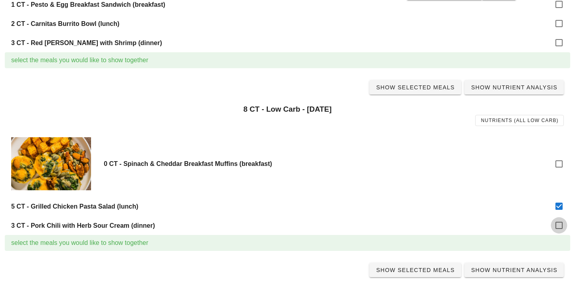
click at [563, 228] on div at bounding box center [559, 226] width 14 height 14
checkbox input "true"
click at [424, 85] on span "Show Selected Meals" at bounding box center [415, 87] width 79 height 6
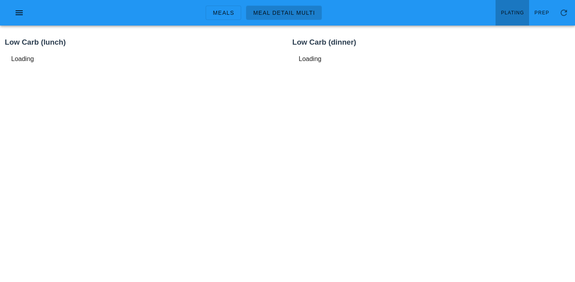
click at [517, 2] on link "Plating" at bounding box center [512, 13] width 34 height 26
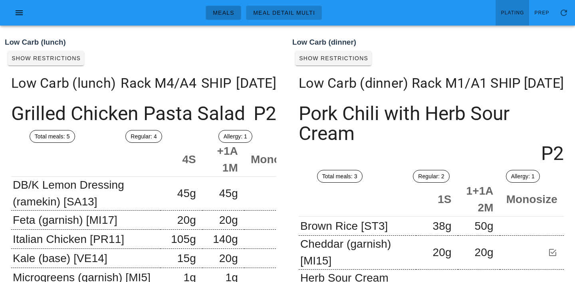
click at [222, 12] on span "Meals" at bounding box center [223, 13] width 22 height 6
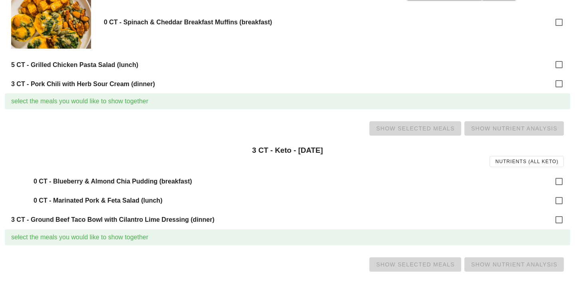
scroll to position [296, 0]
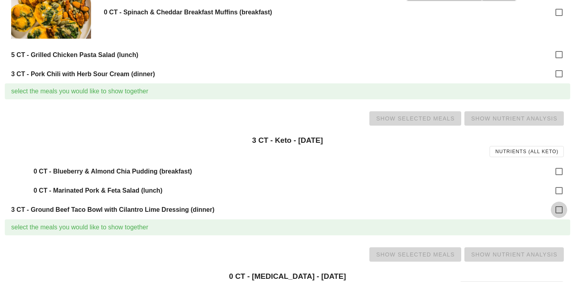
click at [563, 208] on div at bounding box center [559, 210] width 14 height 14
checkbox input "true"
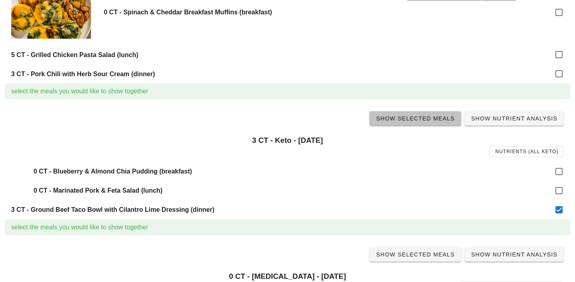
click at [429, 120] on span "Show Selected Meals" at bounding box center [415, 118] width 79 height 6
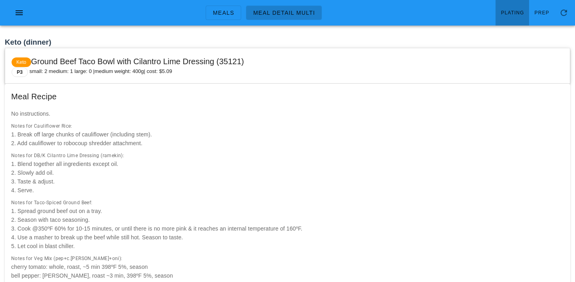
click at [529, 7] on link "Plating" at bounding box center [512, 13] width 34 height 26
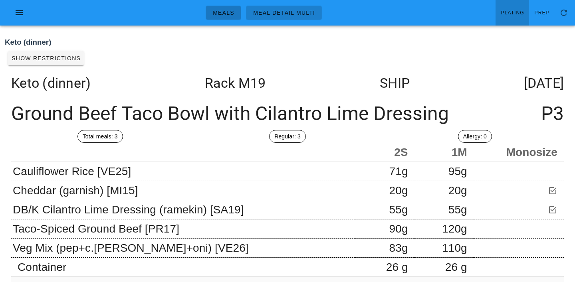
click at [223, 15] on span "Meals" at bounding box center [223, 13] width 22 height 6
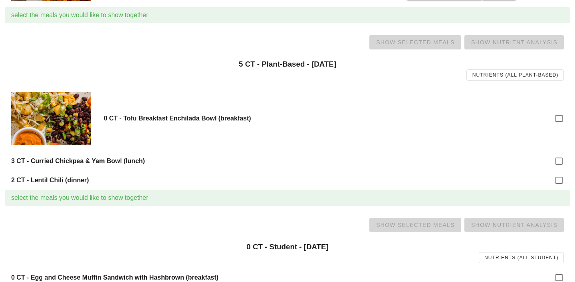
scroll to position [884, 0]
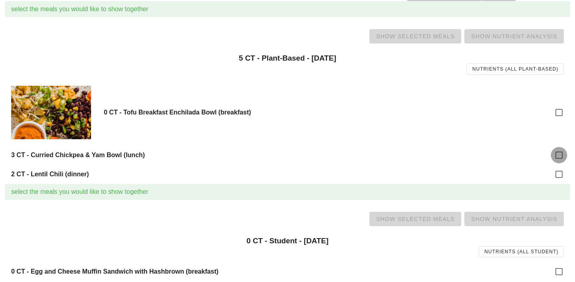
click at [557, 157] on div at bounding box center [559, 156] width 14 height 14
checkbox input "true"
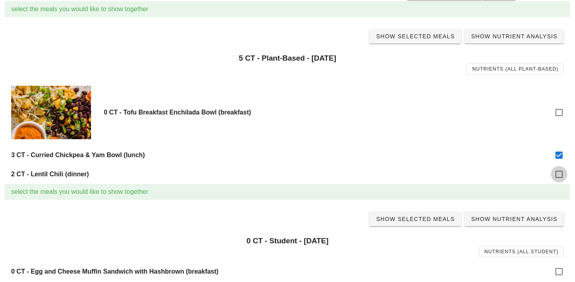
click at [559, 177] on div at bounding box center [559, 175] width 14 height 14
checkbox input "true"
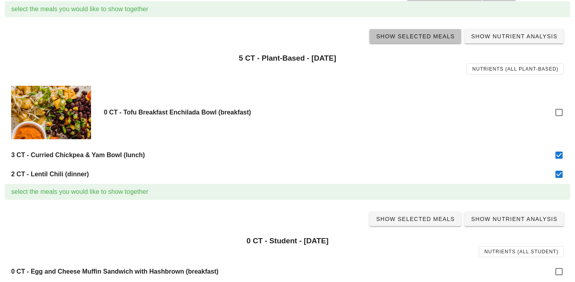
click at [424, 35] on span "Show Selected Meals" at bounding box center [415, 36] width 79 height 6
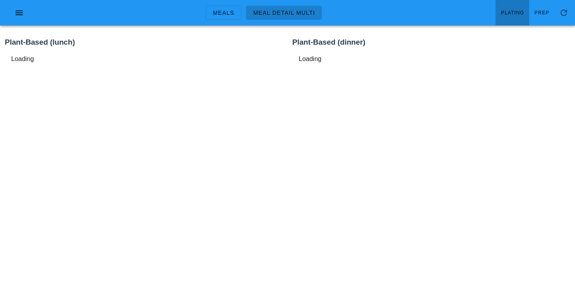
click at [514, 13] on span "Plating" at bounding box center [513, 13] width 24 height 6
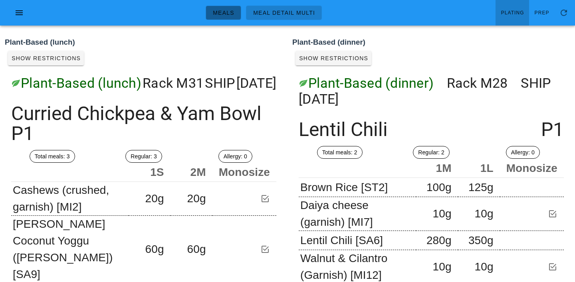
click at [233, 17] on link "Meals" at bounding box center [224, 13] width 36 height 14
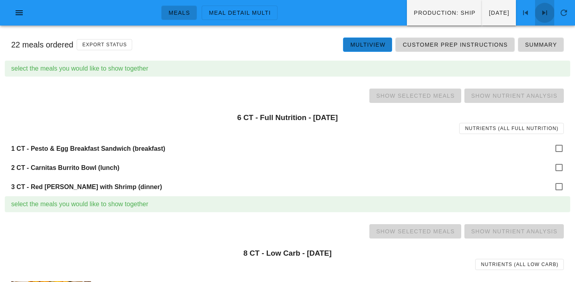
click at [543, 10] on icon at bounding box center [545, 13] width 10 height 10
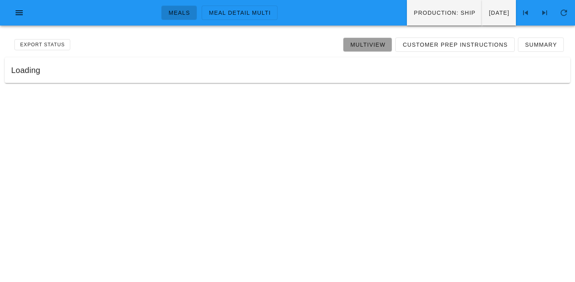
click at [368, 47] on span "Multiview" at bounding box center [368, 45] width 36 height 6
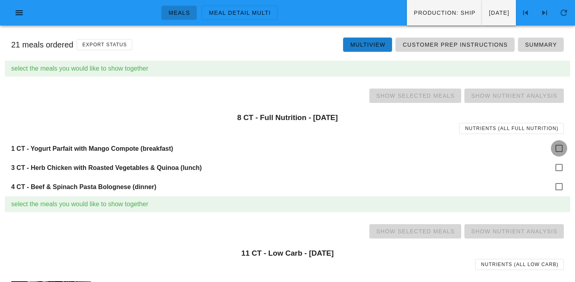
click at [558, 151] on div at bounding box center [559, 149] width 14 height 14
checkbox input "true"
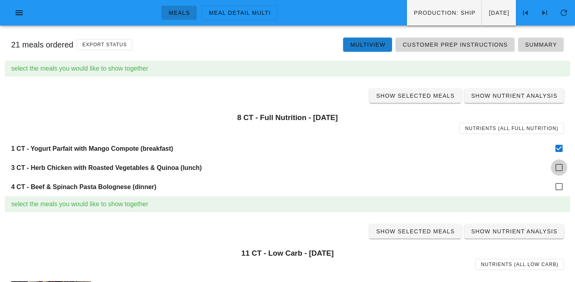
click at [558, 165] on div at bounding box center [559, 168] width 14 height 14
checkbox input "true"
click at [559, 185] on div at bounding box center [559, 187] width 14 height 14
checkbox input "true"
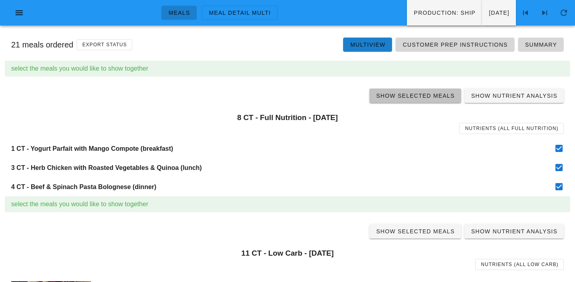
click at [421, 96] on span "Show Selected Meals" at bounding box center [415, 96] width 79 height 6
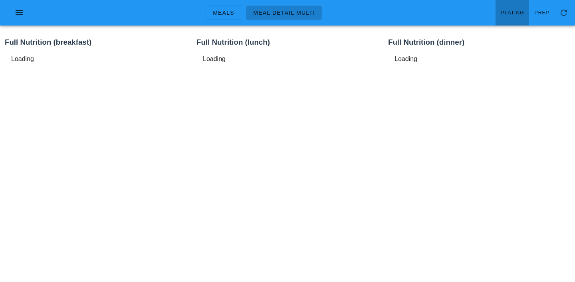
click at [513, 14] on span "Plating" at bounding box center [513, 13] width 24 height 6
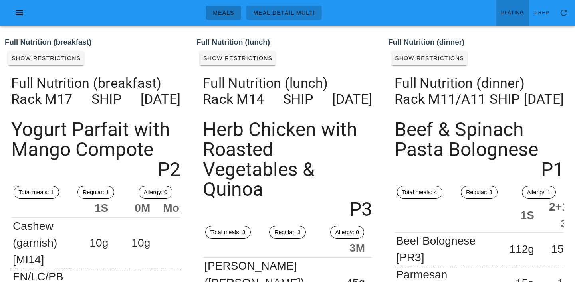
click at [228, 16] on span "Meals" at bounding box center [223, 13] width 22 height 6
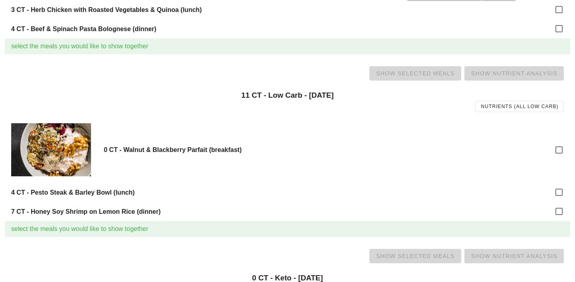
scroll to position [159, 0]
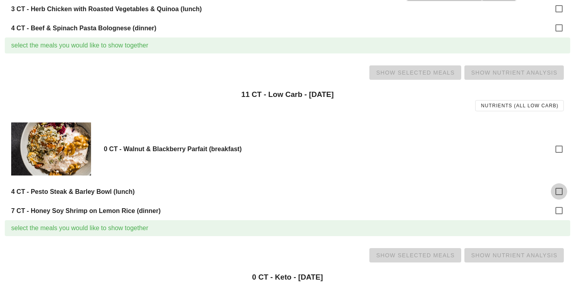
click at [557, 189] on div at bounding box center [559, 192] width 14 height 14
checkbox input "true"
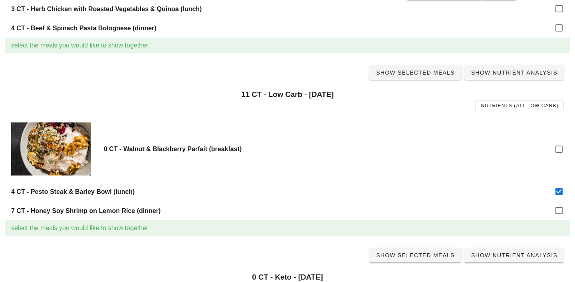
click at [558, 203] on div "7 CT - Honey Soy Shrimp on Lemon Rice (dinner)" at bounding box center [287, 210] width 565 height 19
click at [559, 211] on div at bounding box center [559, 211] width 14 height 14
checkbox input "true"
click at [416, 73] on span "Show Selected Meals" at bounding box center [415, 72] width 79 height 6
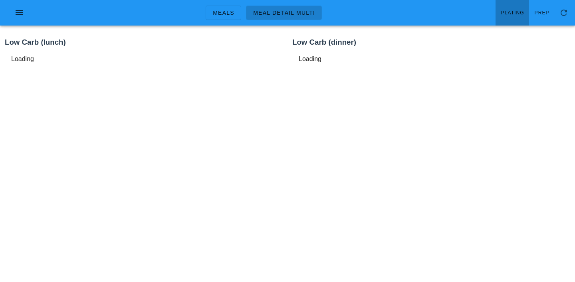
click at [512, 13] on span "Plating" at bounding box center [513, 13] width 24 height 6
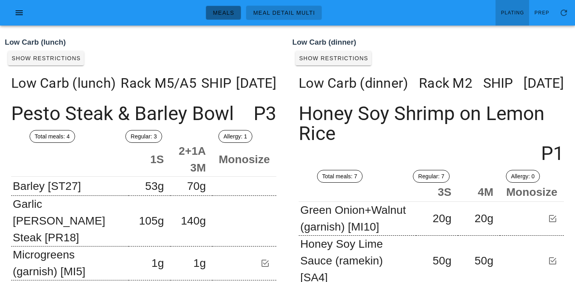
click at [221, 18] on link "Meals" at bounding box center [224, 13] width 36 height 14
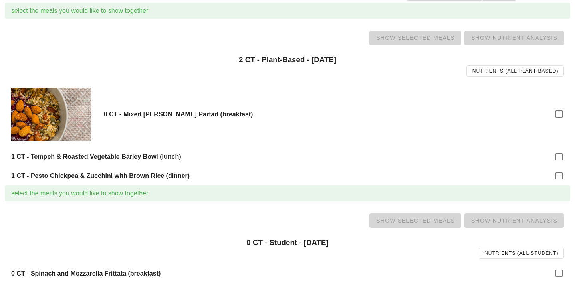
scroll to position [937, 0]
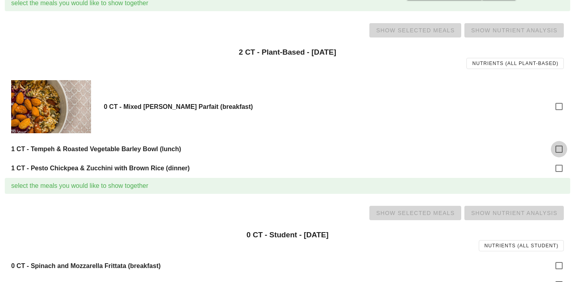
click at [554, 150] on div at bounding box center [559, 150] width 14 height 14
checkbox input "true"
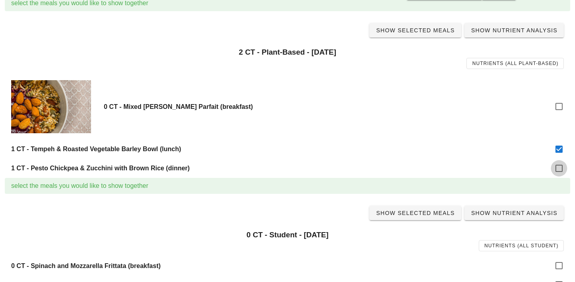
click at [561, 167] on div at bounding box center [559, 169] width 14 height 14
checkbox input "true"
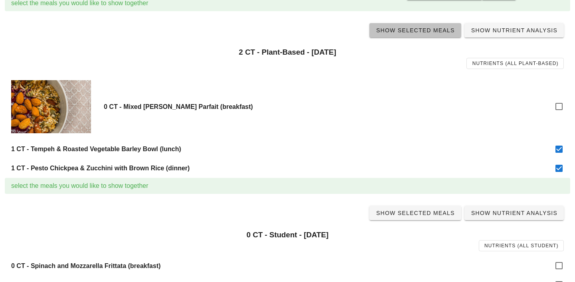
click at [412, 34] on link "Show Selected Meals" at bounding box center [415, 30] width 92 height 14
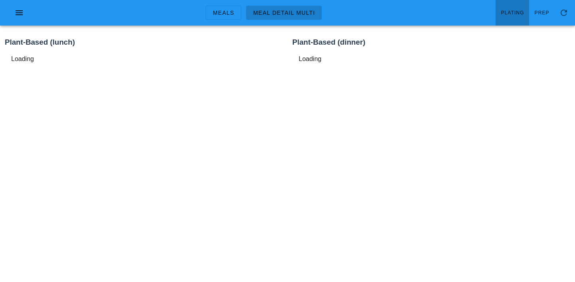
click at [521, 13] on span "Plating" at bounding box center [513, 13] width 24 height 6
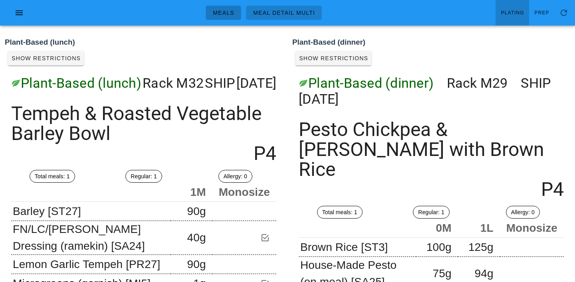
click at [232, 16] on span "Meals" at bounding box center [223, 13] width 22 height 6
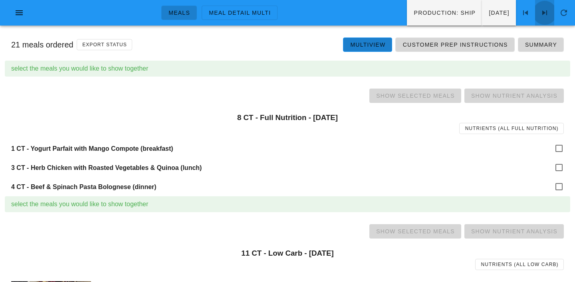
click at [553, 13] on span at bounding box center [544, 13] width 19 height 10
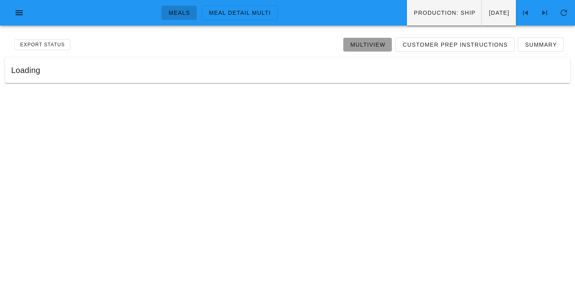
click at [372, 45] on span "Multiview" at bounding box center [368, 45] width 36 height 6
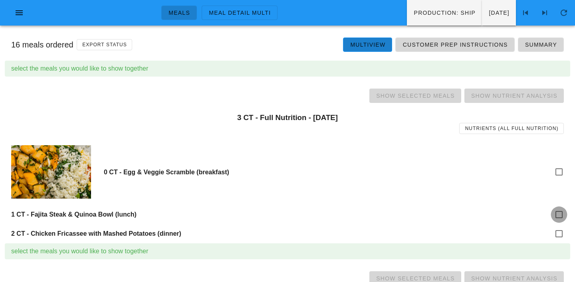
click at [556, 214] on div at bounding box center [559, 215] width 14 height 14
checkbox input "true"
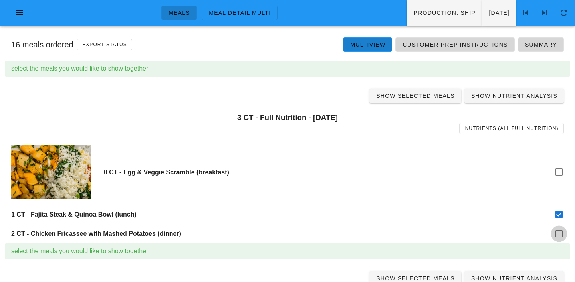
click at [558, 234] on div at bounding box center [559, 234] width 14 height 14
checkbox input "true"
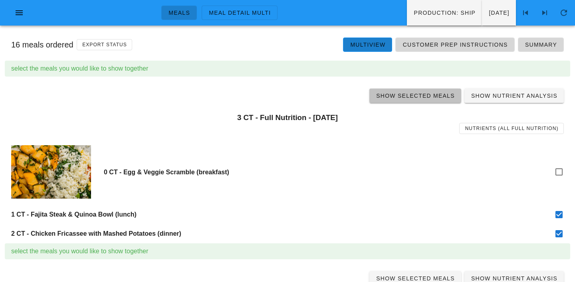
click at [434, 100] on link "Show Selected Meals" at bounding box center [415, 96] width 92 height 14
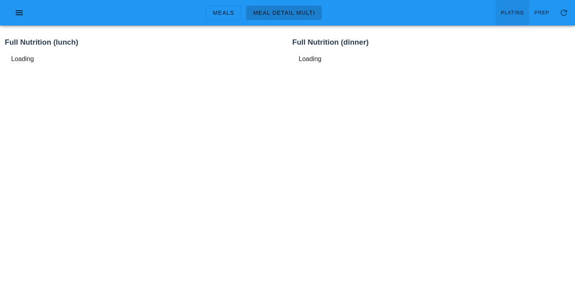
click at [514, 13] on span "Plating" at bounding box center [513, 13] width 24 height 6
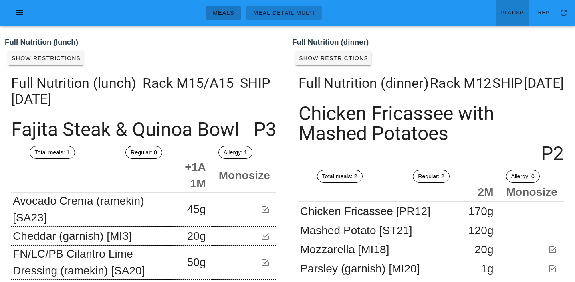
click at [232, 17] on link "Meals" at bounding box center [224, 13] width 36 height 14
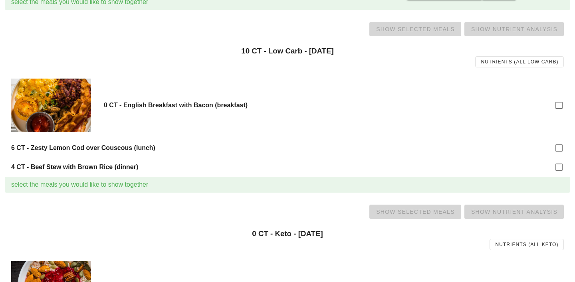
scroll to position [251, 0]
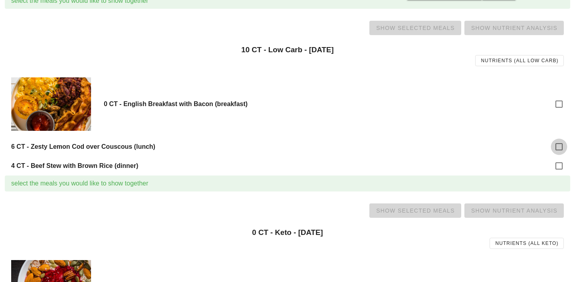
click at [558, 149] on div at bounding box center [559, 147] width 14 height 14
checkbox input "true"
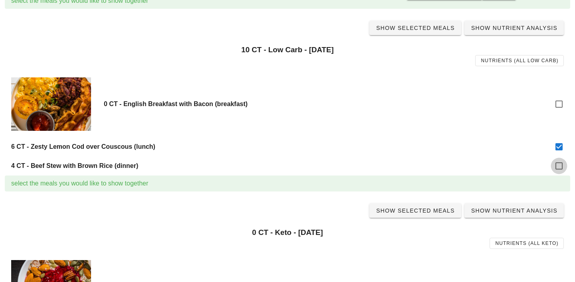
click at [562, 166] on div at bounding box center [559, 166] width 14 height 14
checkbox input "true"
click at [428, 33] on link "Show Selected Meals" at bounding box center [415, 28] width 92 height 14
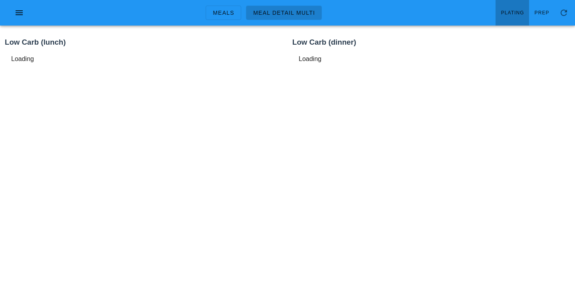
click at [512, 18] on link "Plating" at bounding box center [512, 13] width 34 height 26
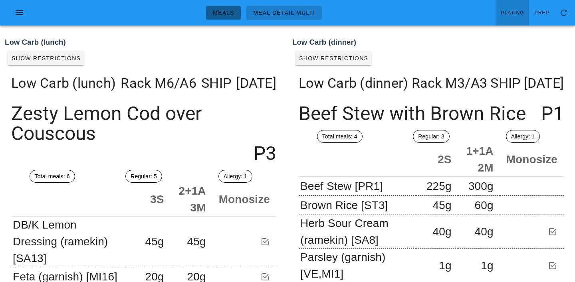
click at [224, 7] on link "Meals" at bounding box center [224, 13] width 36 height 14
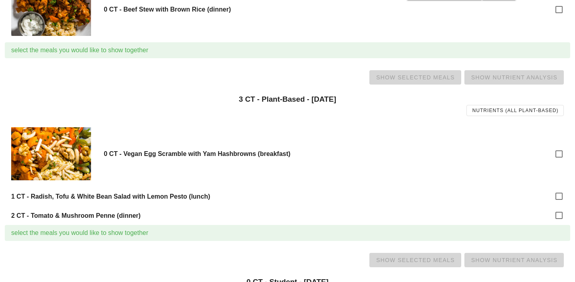
scroll to position [951, 0]
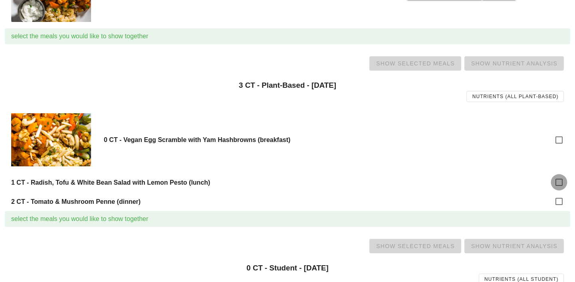
click at [560, 182] on div at bounding box center [559, 183] width 14 height 14
checkbox input "true"
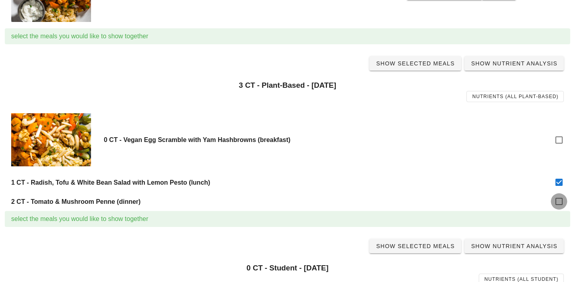
click at [561, 206] on div at bounding box center [559, 202] width 14 height 14
checkbox input "true"
click at [422, 64] on span "Show Selected Meals" at bounding box center [415, 63] width 79 height 6
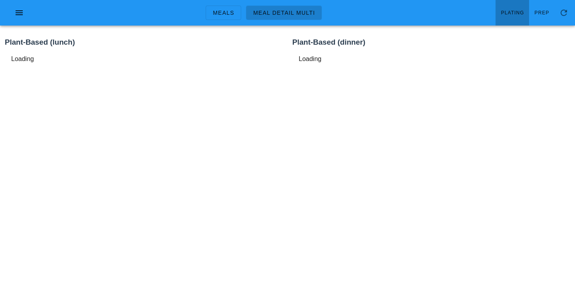
click at [512, 13] on span "Plating" at bounding box center [513, 13] width 24 height 6
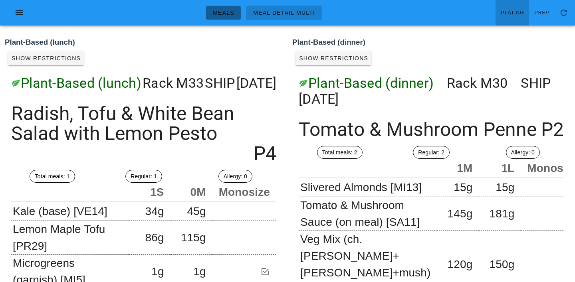
click at [218, 13] on span "Meals" at bounding box center [223, 13] width 22 height 6
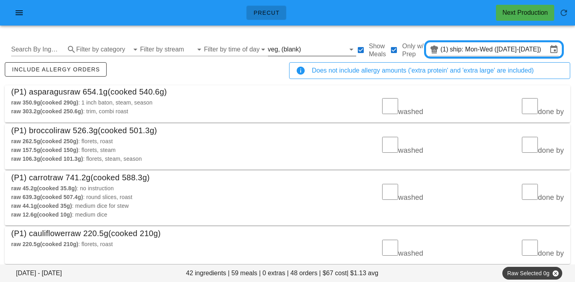
click at [303, 47] on input "text" at bounding box center [324, 49] width 42 height 13
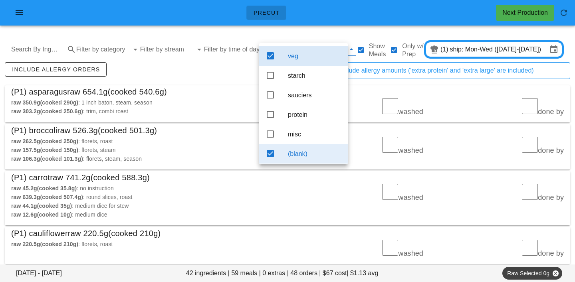
click at [297, 155] on div "(blank)" at bounding box center [314, 154] width 53 height 8
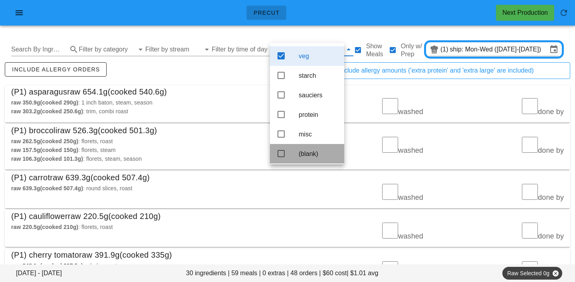
scroll to position [7, 0]
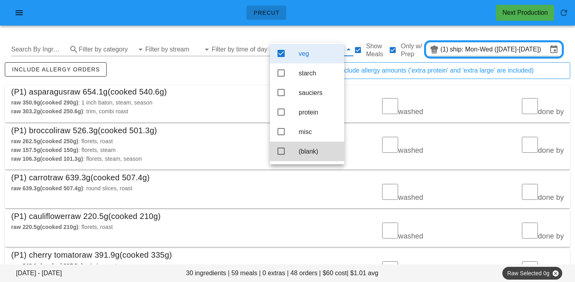
click at [234, 94] on div "raw 350.9g (cooked 290g) : 1 inch baton, steam, season raw 303.2g (cooked 250.6…" at bounding box center [146, 107] width 281 height 28
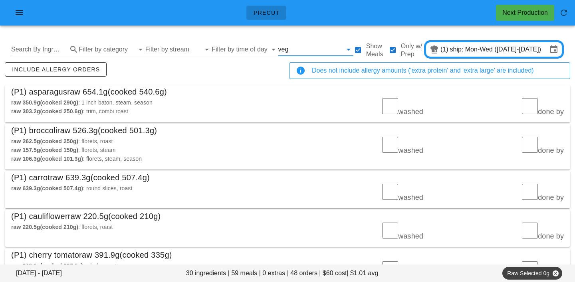
click at [290, 50] on input "text" at bounding box center [316, 49] width 52 height 13
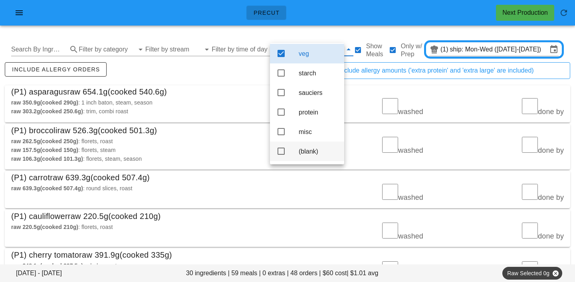
click at [311, 152] on div "(blank)" at bounding box center [318, 152] width 39 height 8
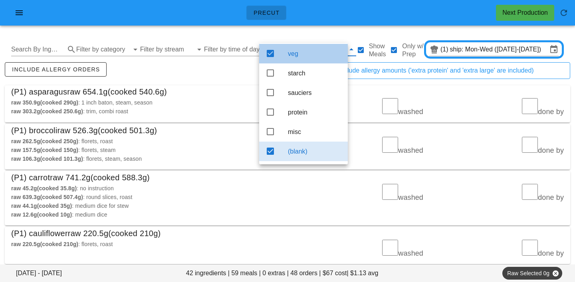
click at [297, 54] on div "veg" at bounding box center [314, 53] width 53 height 17
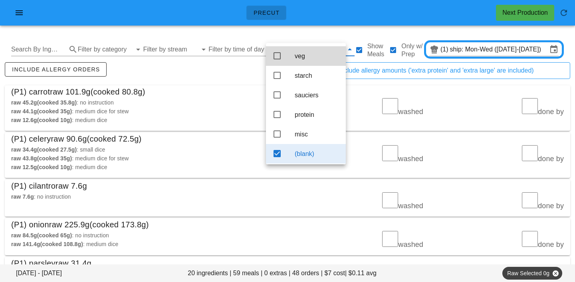
click at [245, 71] on div "include allergy orders" at bounding box center [145, 74] width 284 height 26
